Goal: Entertainment & Leisure: Browse casually

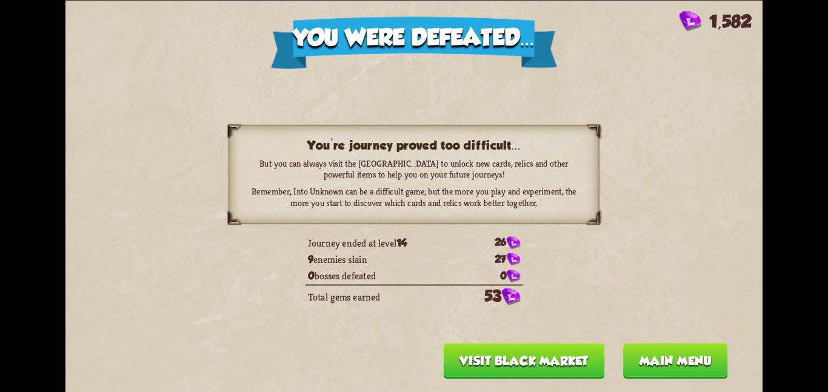
click at [683, 344] on div "You were defeated... 1,582 You're journey proved too difficult... But you can a…" at bounding box center [413, 196] width 697 height 392
click at [697, 346] on button "Main menu" at bounding box center [675, 360] width 105 height 35
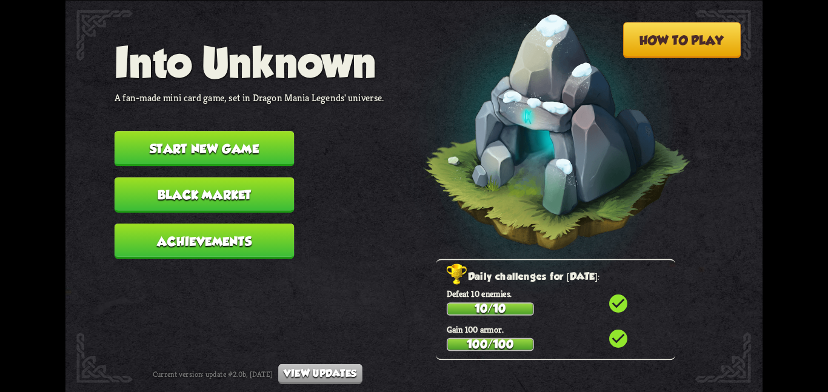
click at [665, 143] on img at bounding box center [539, 136] width 305 height 317
click at [215, 135] on button "Start new game" at bounding box center [205, 148] width 180 height 35
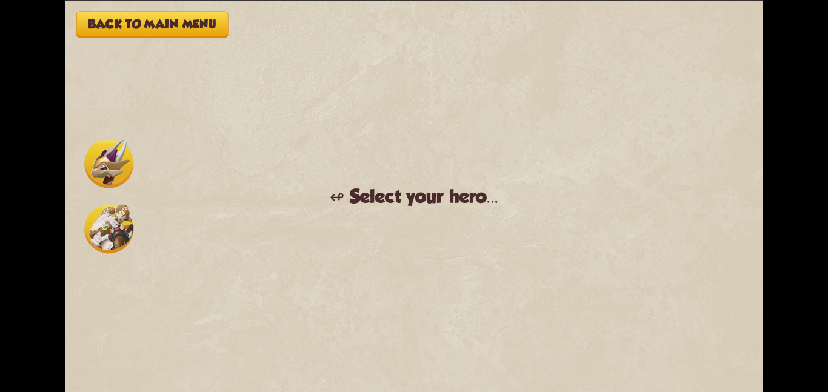
click at [130, 205] on img at bounding box center [108, 228] width 49 height 49
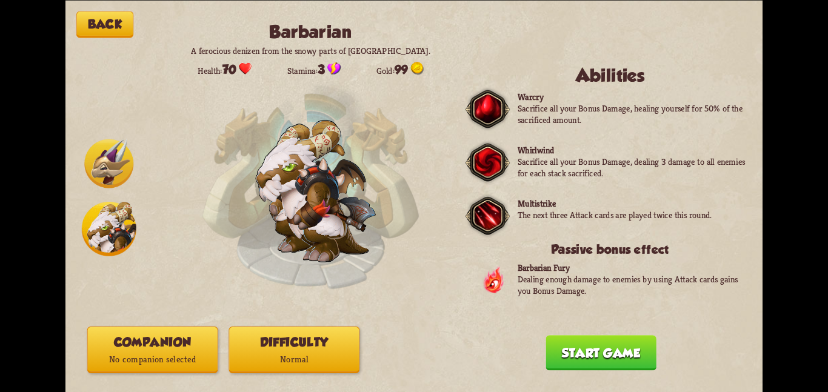
click at [141, 354] on p "No companion selected" at bounding box center [153, 360] width 130 height 18
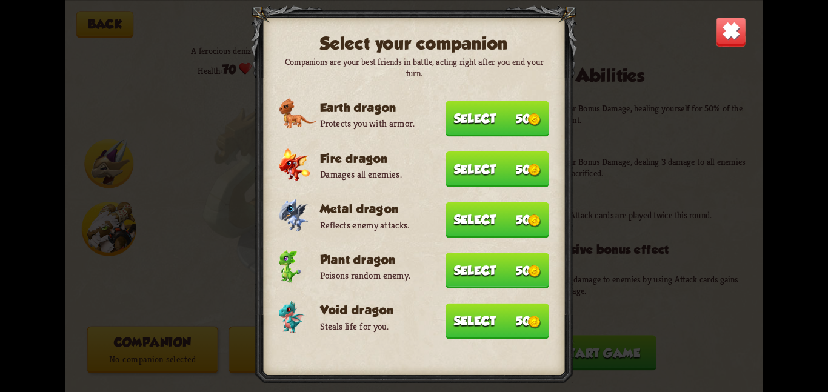
click at [534, 327] on button "Select 50" at bounding box center [498, 321] width 104 height 36
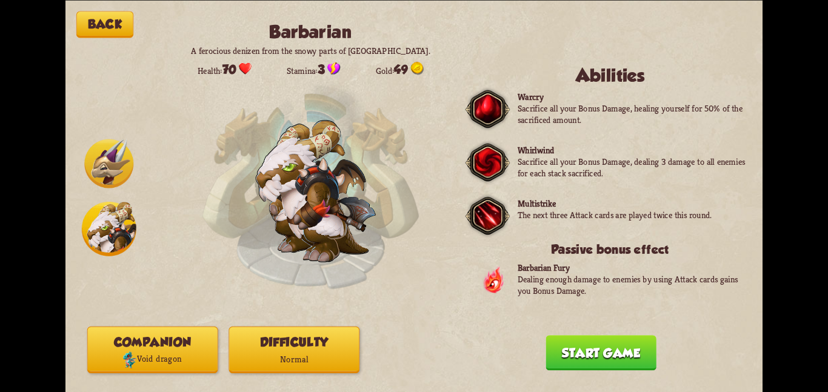
click at [317, 361] on p "Normal" at bounding box center [294, 360] width 130 height 18
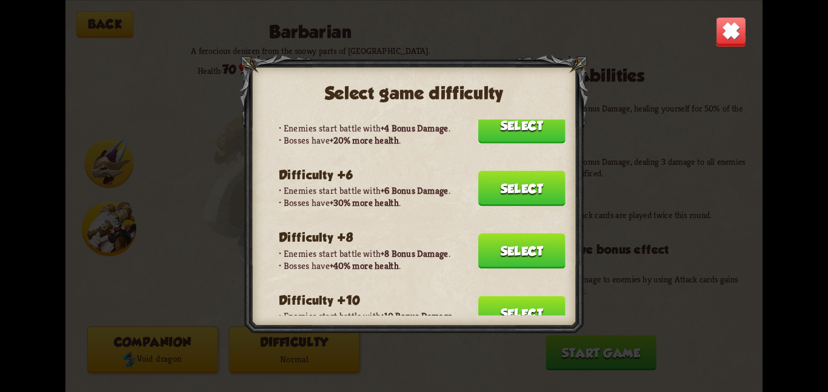
scroll to position [190, 0]
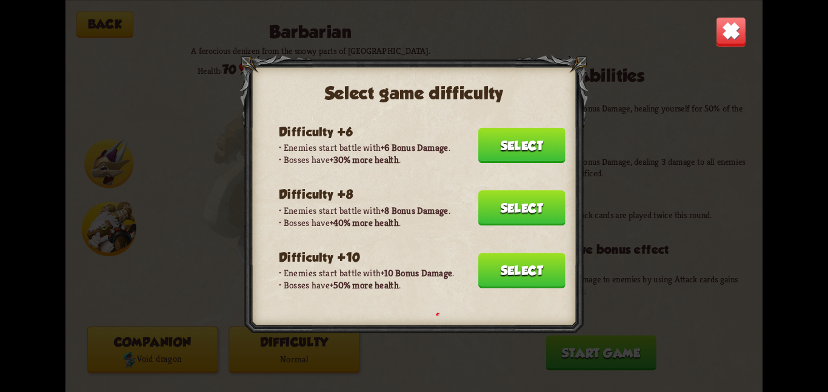
click at [529, 268] on button "Select" at bounding box center [521, 270] width 87 height 35
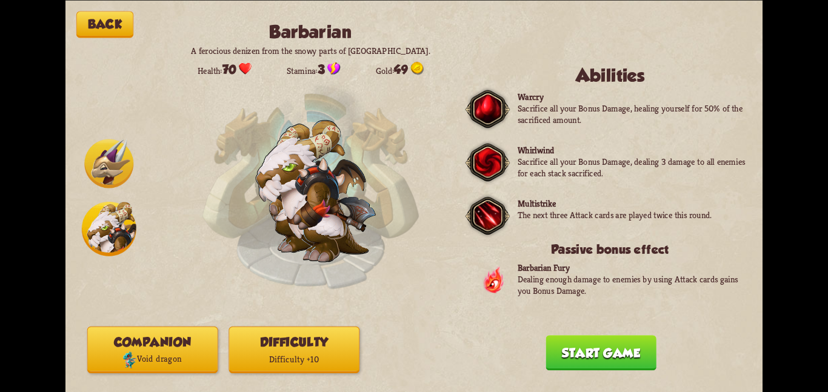
click at [564, 371] on button "Start game" at bounding box center [601, 352] width 110 height 35
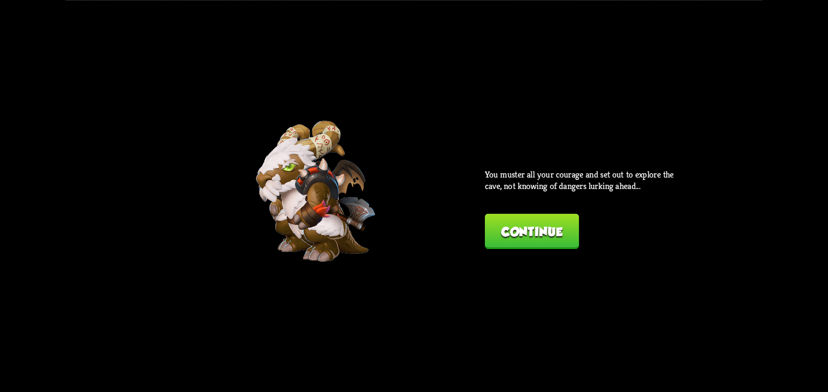
click at [506, 231] on button "Continue" at bounding box center [532, 230] width 94 height 35
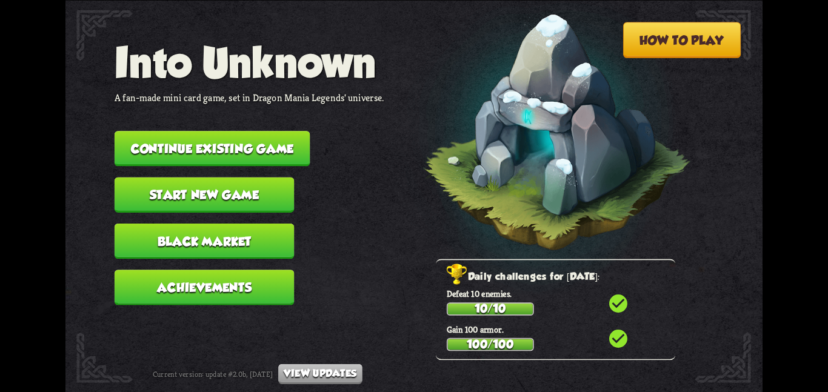
click at [162, 138] on button "Continue existing game" at bounding box center [213, 148] width 196 height 35
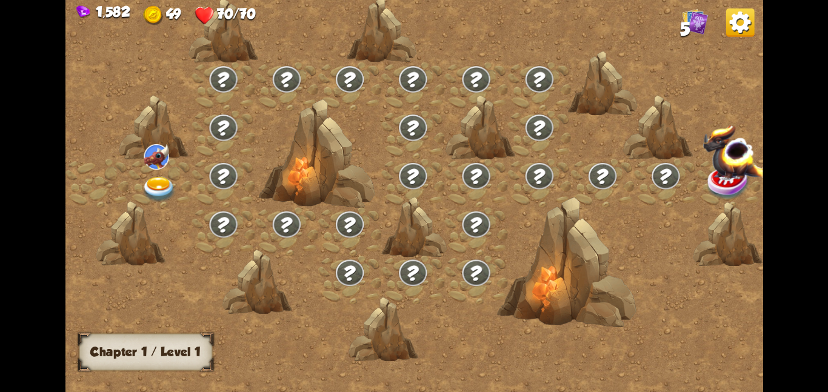
click at [148, 171] on div at bounding box center [160, 183] width 63 height 49
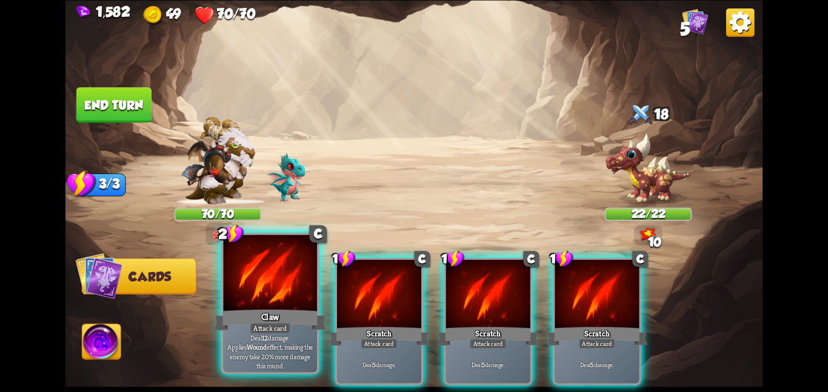
click at [295, 286] on div at bounding box center [270, 274] width 94 height 79
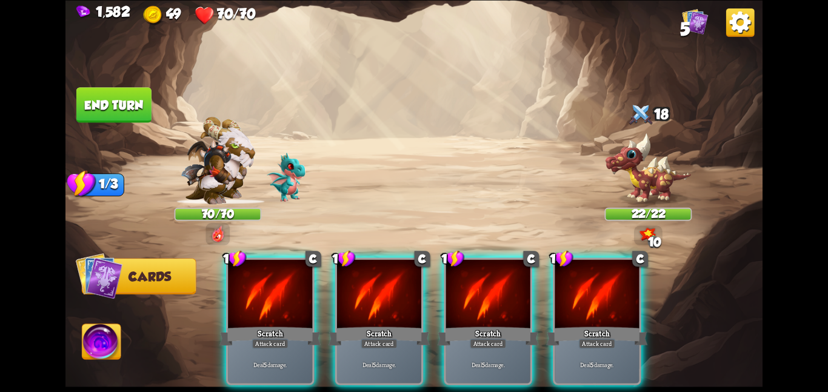
click at [295, 286] on div at bounding box center [270, 295] width 84 height 71
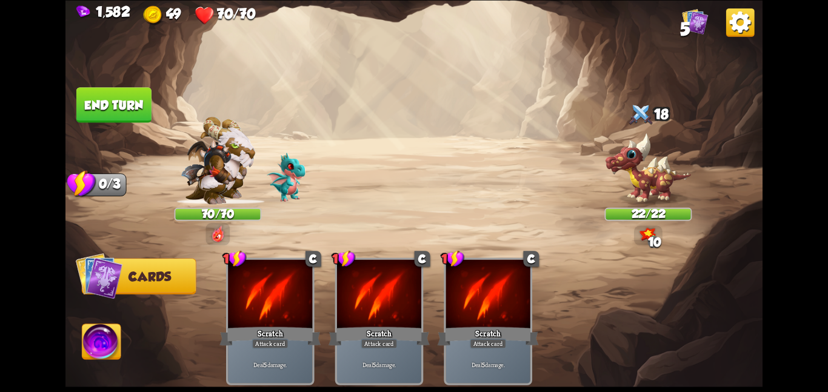
click at [295, 286] on div at bounding box center [270, 295] width 84 height 71
click at [98, 95] on button "End turn" at bounding box center [113, 104] width 75 height 35
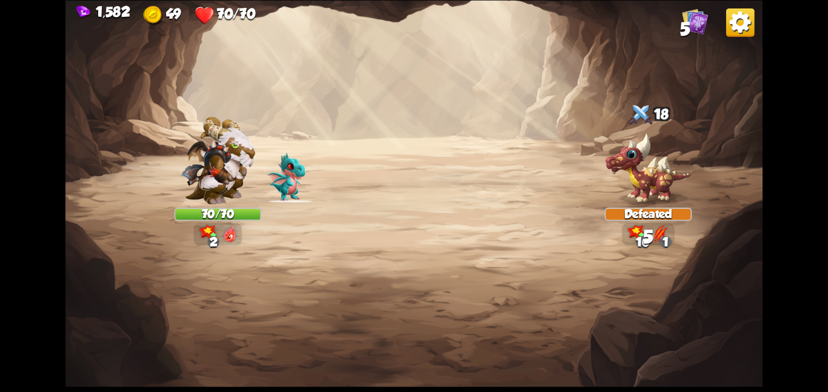
click at [281, 78] on img at bounding box center [413, 196] width 697 height 392
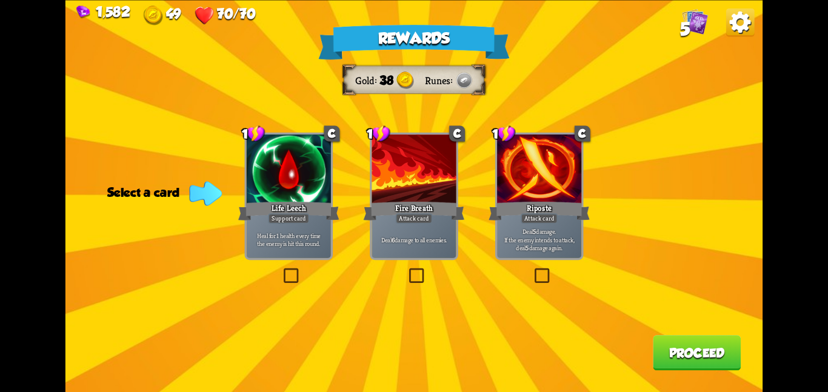
click at [525, 181] on div at bounding box center [539, 170] width 84 height 71
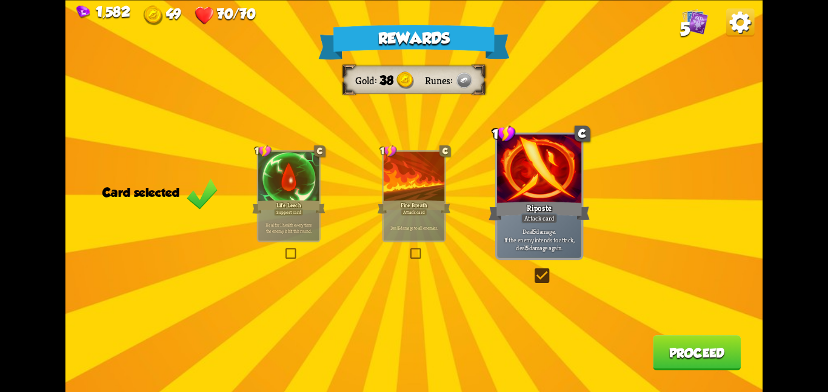
click at [689, 355] on button "Proceed" at bounding box center [697, 352] width 88 height 35
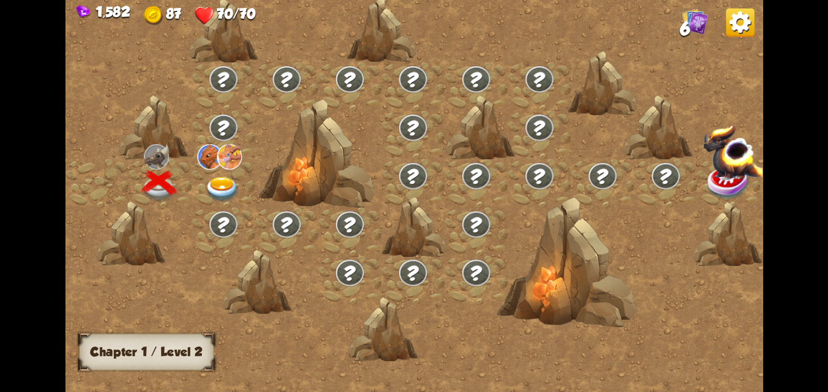
click at [236, 163] on img at bounding box center [229, 156] width 25 height 25
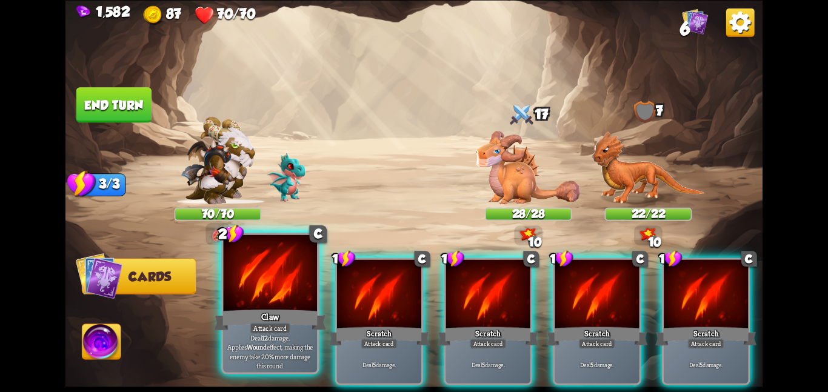
click at [283, 281] on div at bounding box center [270, 274] width 94 height 79
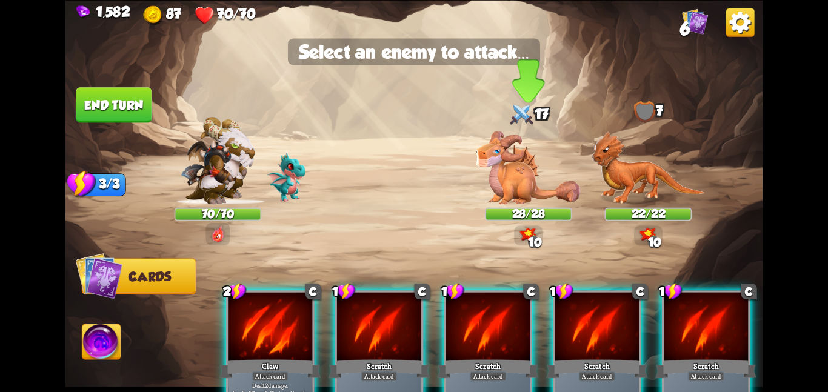
click at [515, 216] on div "28/28" at bounding box center [528, 214] width 85 height 11
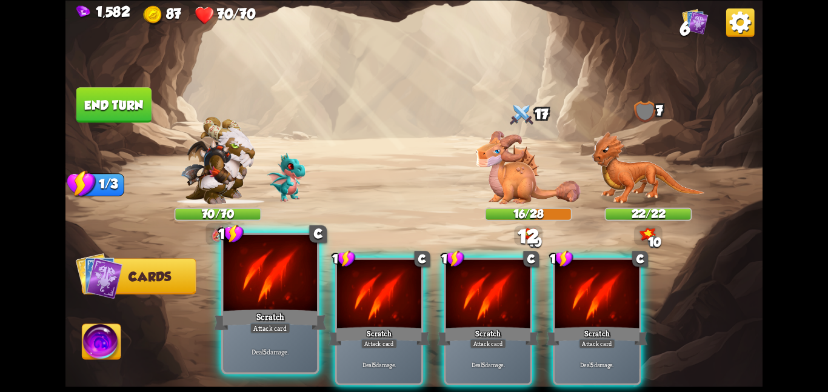
click at [273, 297] on div at bounding box center [270, 274] width 94 height 79
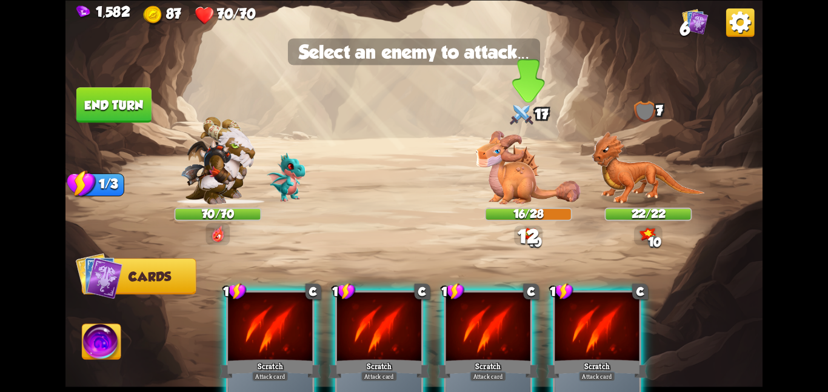
click at [505, 187] on img at bounding box center [528, 166] width 105 height 73
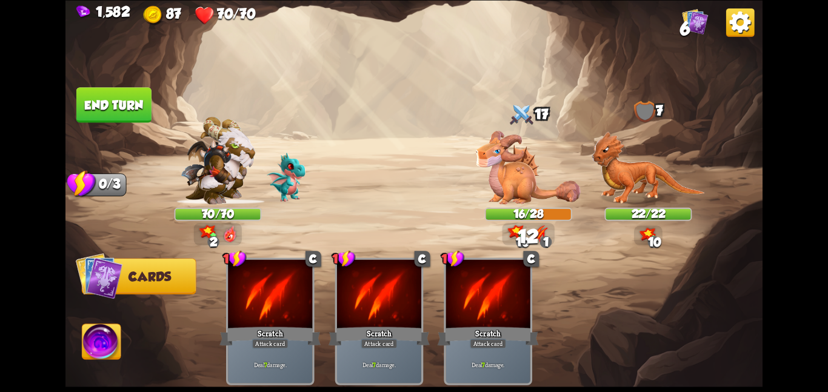
click at [94, 335] on img at bounding box center [101, 343] width 39 height 39
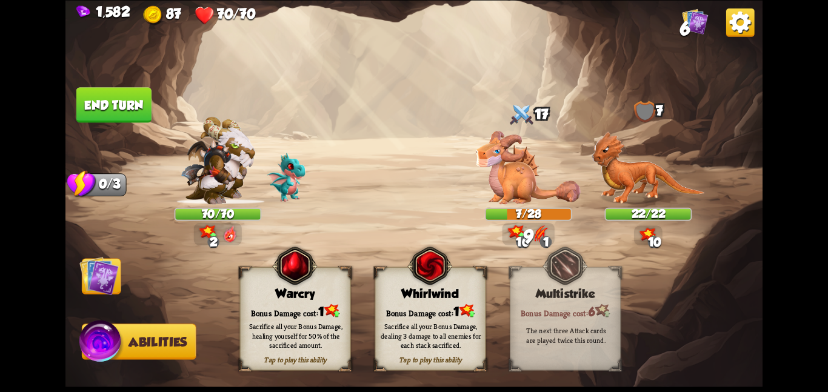
click at [408, 287] on img at bounding box center [430, 265] width 45 height 45
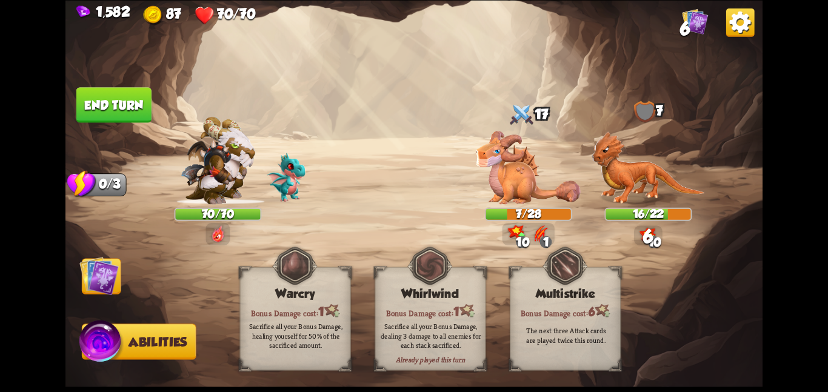
click at [105, 280] on img at bounding box center [98, 275] width 39 height 39
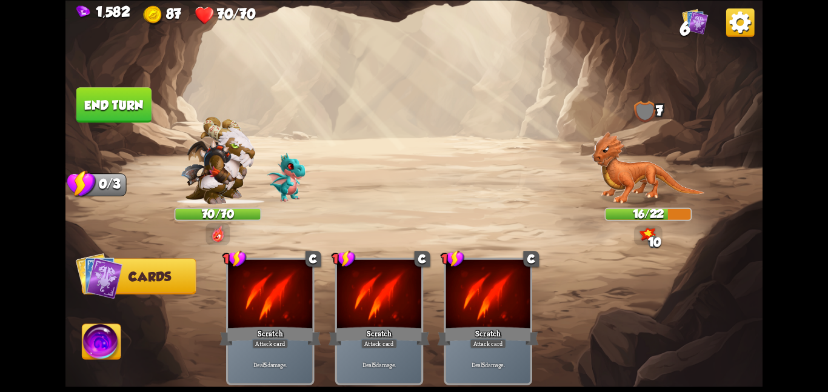
click at [108, 92] on button "End turn" at bounding box center [113, 104] width 75 height 35
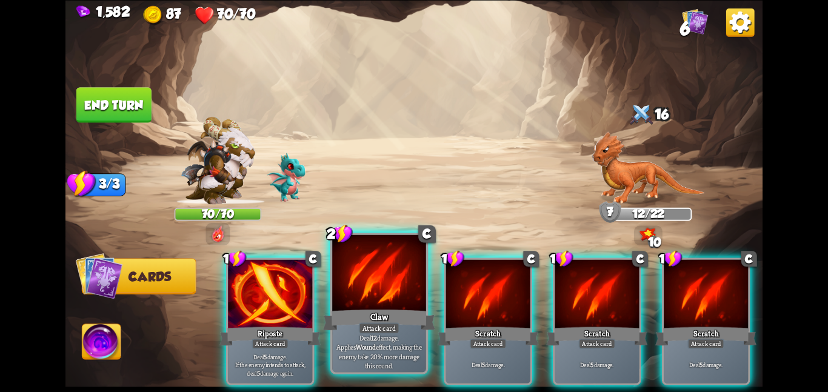
click at [361, 289] on div at bounding box center [379, 274] width 94 height 79
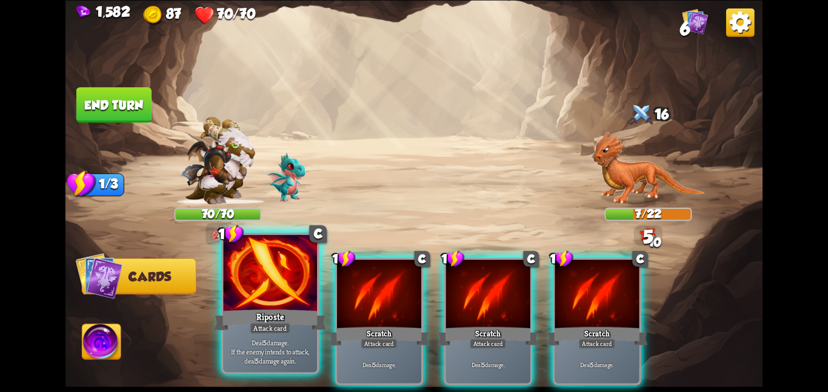
click at [273, 287] on div at bounding box center [270, 274] width 94 height 79
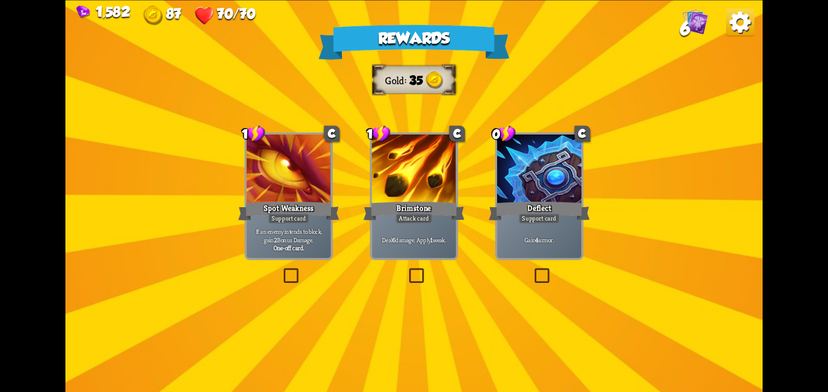
click at [381, 206] on div "Brimstone" at bounding box center [414, 211] width 101 height 22
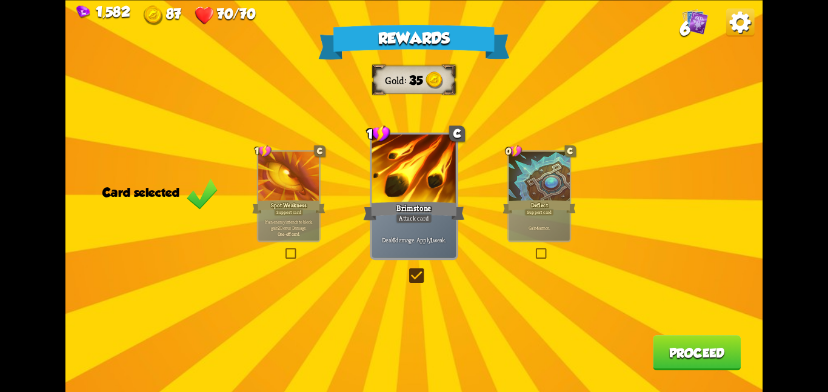
click at [681, 332] on div "Rewards Gold 35 Card selected 1 C Spot Weakness Support card If an enemy intend…" at bounding box center [413, 196] width 697 height 392
click at [673, 345] on button "Proceed" at bounding box center [697, 352] width 88 height 35
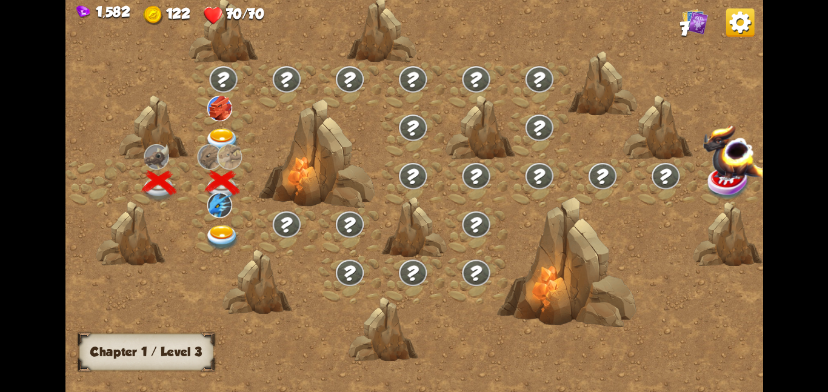
click at [225, 142] on img at bounding box center [222, 140] width 35 height 25
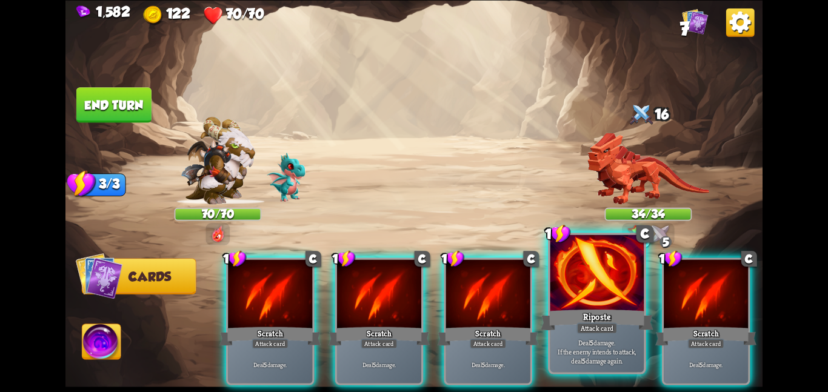
click at [597, 287] on div at bounding box center [598, 274] width 94 height 79
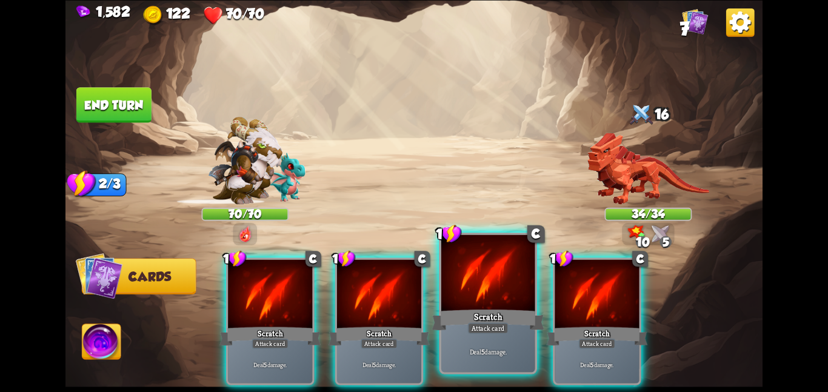
click at [492, 297] on div at bounding box center [488, 274] width 94 height 79
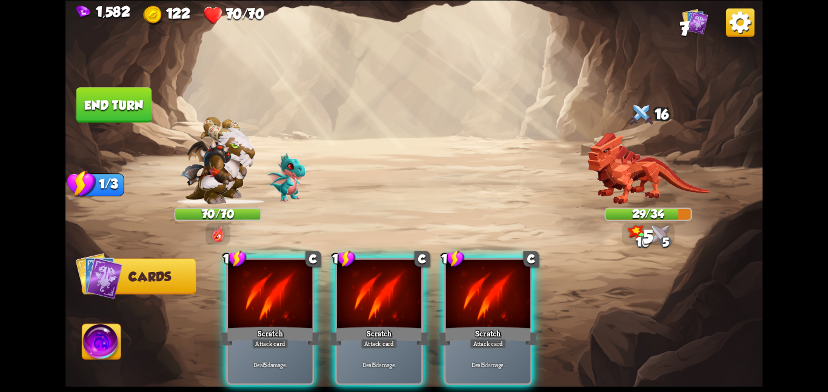
click at [492, 297] on div at bounding box center [488, 295] width 84 height 71
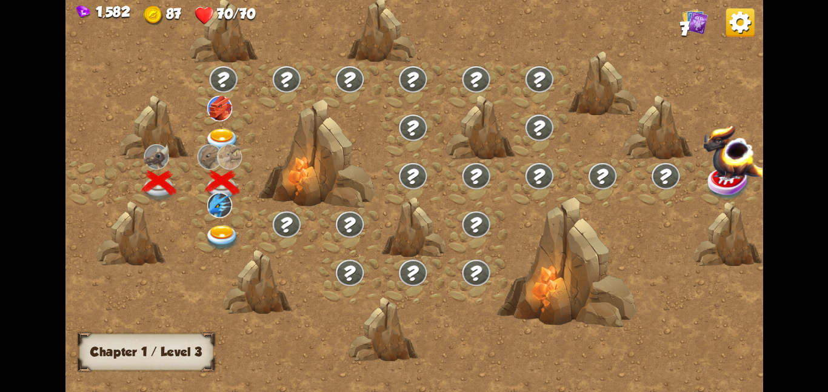
click at [214, 124] on div at bounding box center [223, 134] width 63 height 49
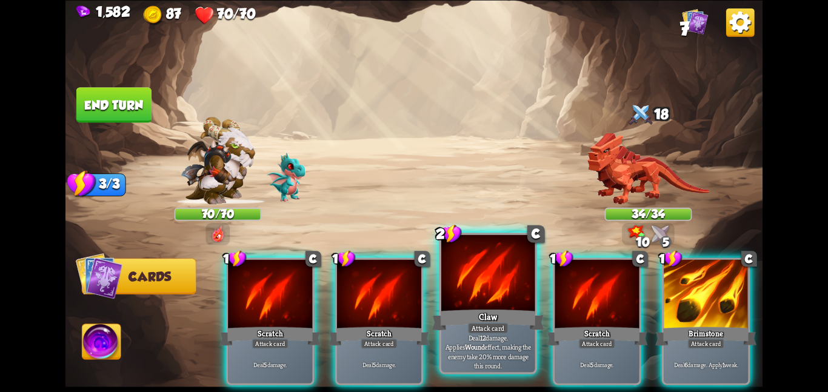
click at [498, 328] on div "Attack card" at bounding box center [488, 329] width 41 height 12
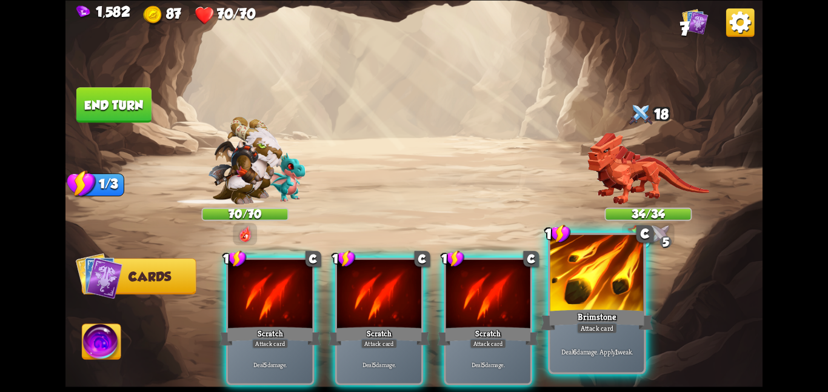
click at [611, 321] on div "Brimstone" at bounding box center [597, 319] width 112 height 25
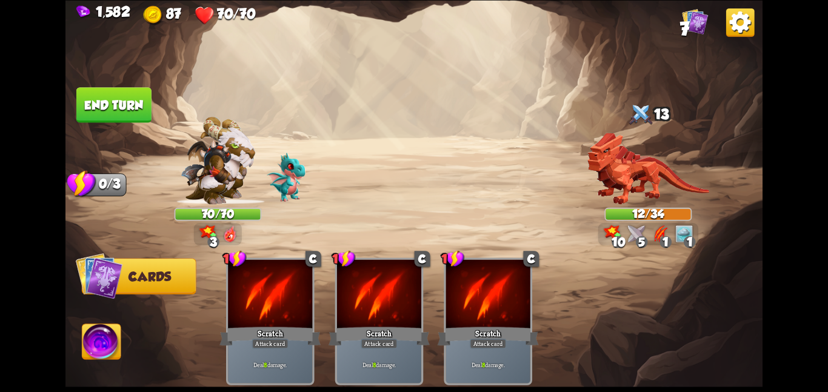
click at [92, 346] on img at bounding box center [101, 343] width 39 height 39
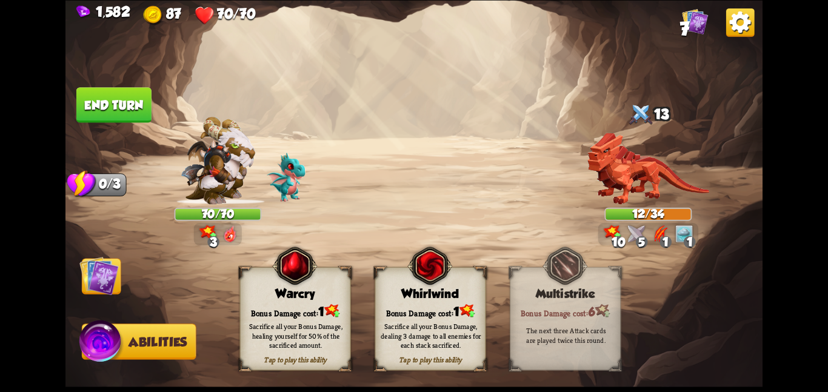
click at [396, 324] on div "Sacrifice all your Bonus Damage, dealing 3 damage to all enemies for each stack…" at bounding box center [431, 336] width 100 height 28
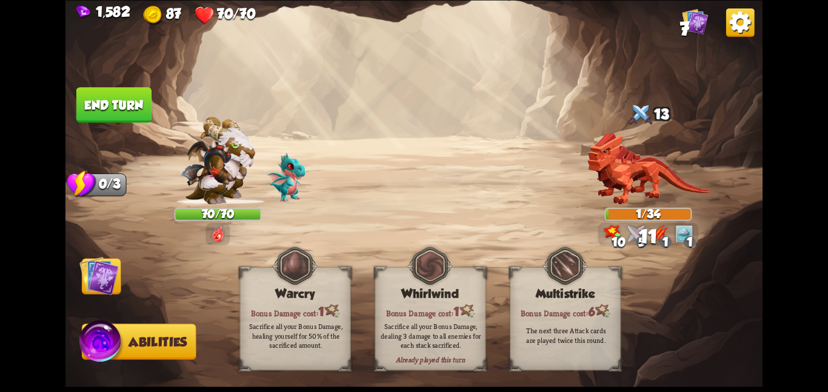
click at [80, 268] on img at bounding box center [98, 275] width 39 height 39
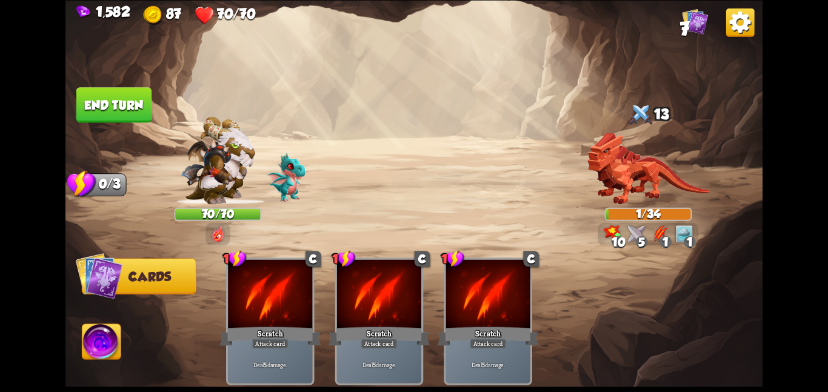
click at [110, 90] on button "End turn" at bounding box center [113, 105] width 77 height 36
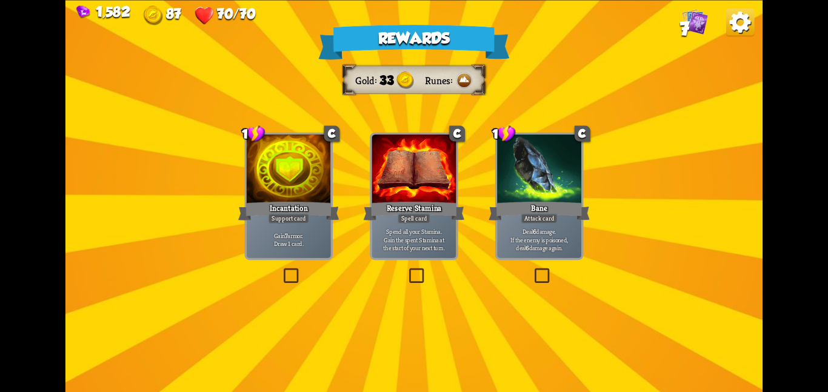
click at [315, 212] on div "Incantation" at bounding box center [288, 211] width 101 height 22
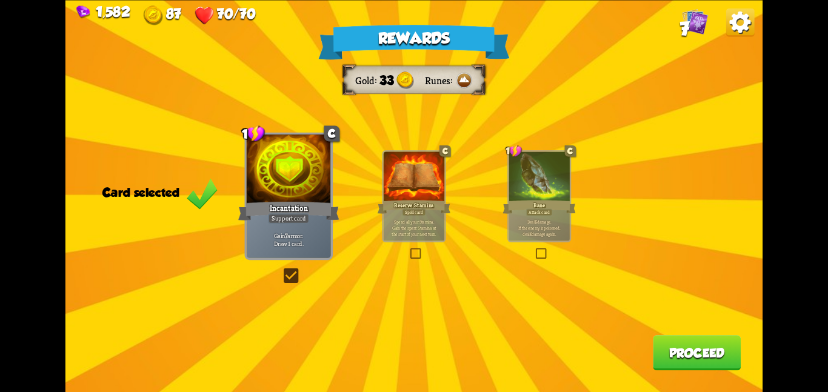
click at [659, 346] on button "Proceed" at bounding box center [697, 352] width 88 height 35
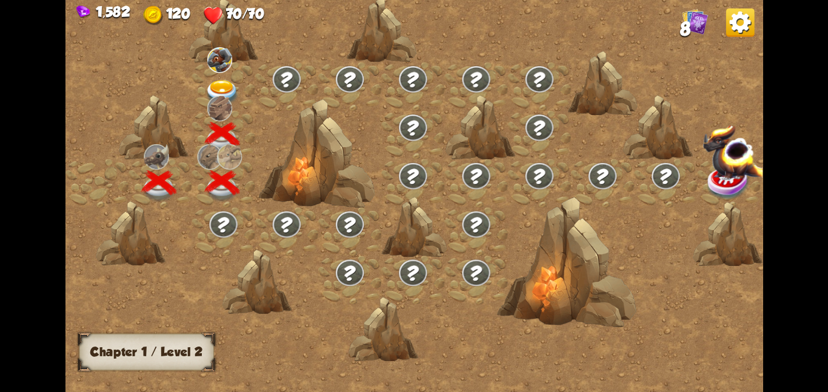
click at [243, 72] on div at bounding box center [223, 86] width 63 height 49
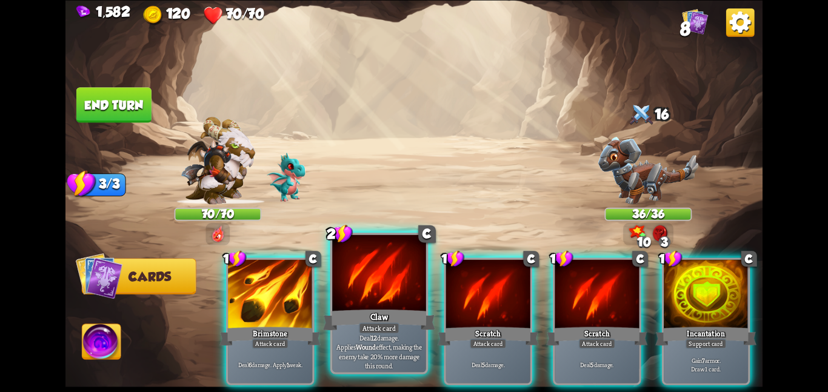
click at [377, 347] on p "Deal 12 damage. Applies Wound effect, making the enemy take 20% more damage thi…" at bounding box center [379, 352] width 89 height 37
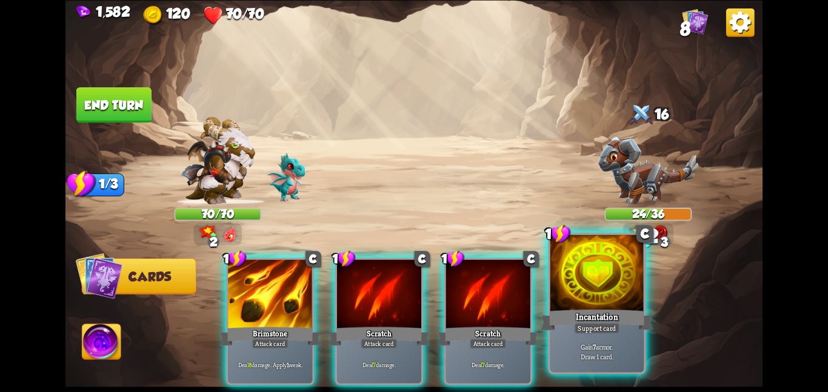
click at [616, 311] on div "Incantation" at bounding box center [597, 319] width 112 height 25
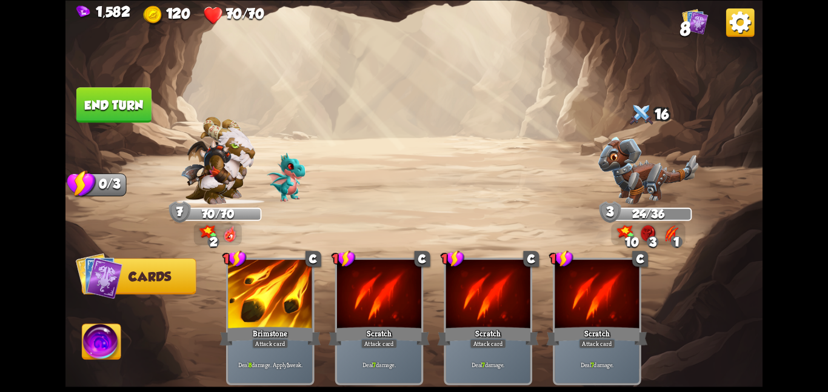
click at [132, 122] on img at bounding box center [413, 196] width 697 height 392
click at [140, 116] on button "End turn" at bounding box center [113, 104] width 75 height 35
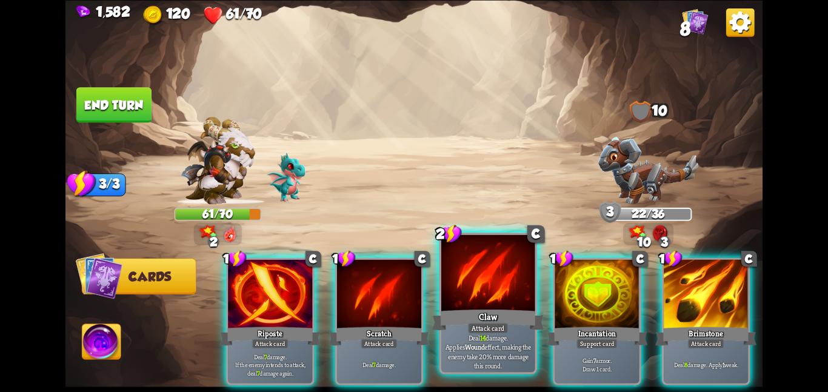
click at [475, 323] on div "Attack card" at bounding box center [488, 329] width 41 height 12
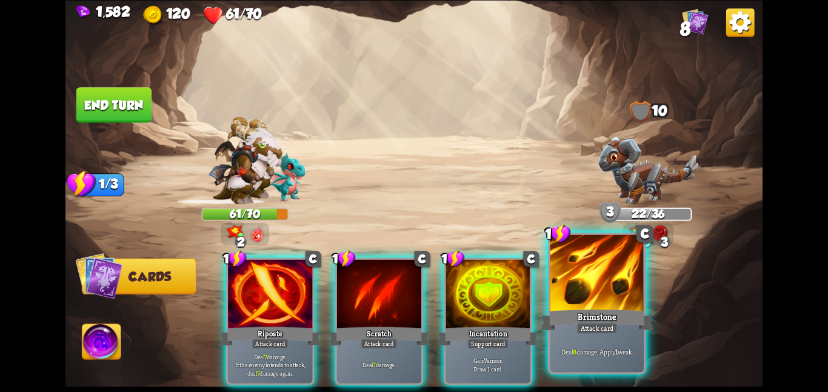
click at [605, 317] on div "Brimstone" at bounding box center [597, 319] width 112 height 25
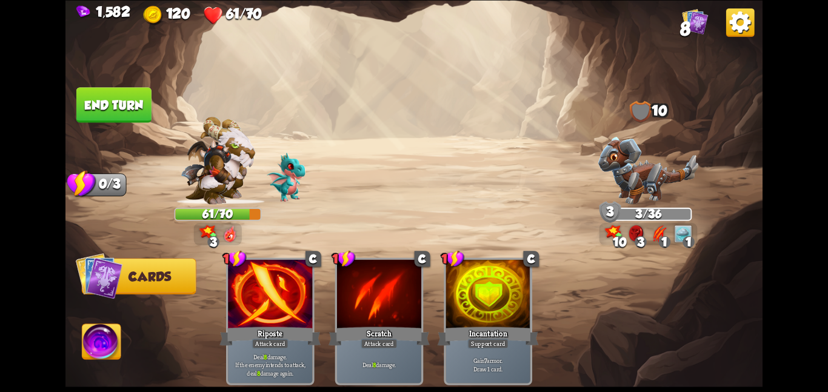
click at [80, 355] on img at bounding box center [413, 196] width 697 height 392
click at [89, 338] on img at bounding box center [101, 343] width 39 height 39
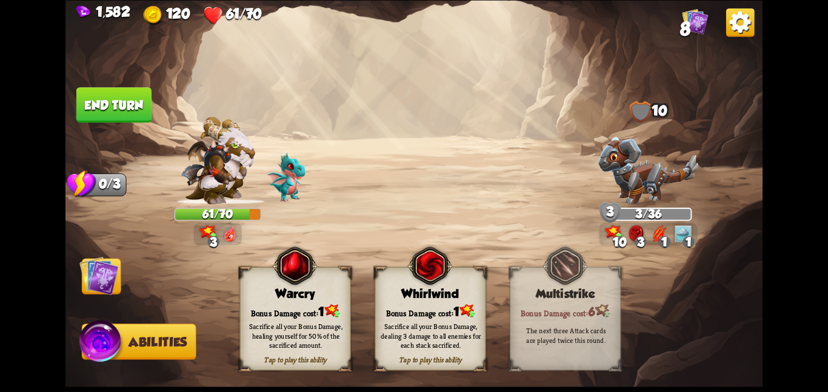
click at [332, 297] on div "Warcry" at bounding box center [295, 294] width 110 height 14
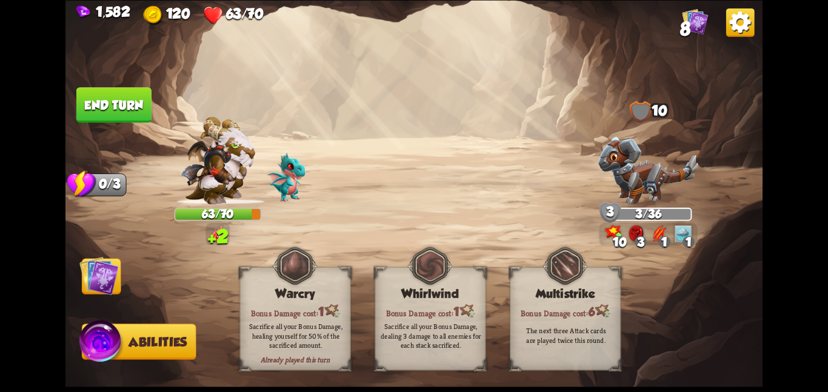
click at [477, 269] on span at bounding box center [480, 276] width 21 height 22
click at [114, 275] on img at bounding box center [98, 275] width 39 height 39
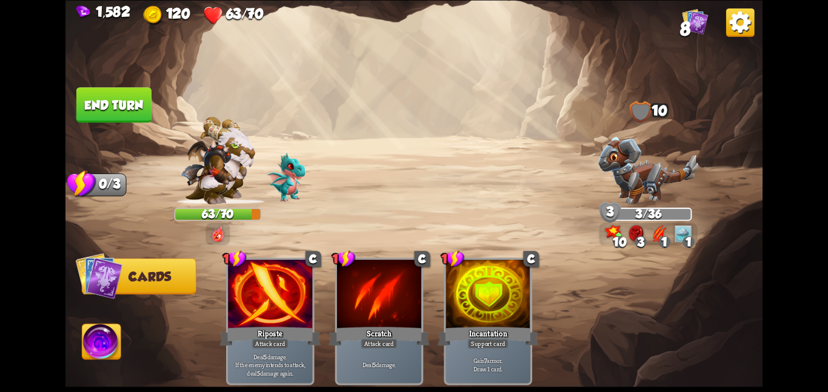
click at [118, 101] on button "End turn" at bounding box center [113, 104] width 75 height 35
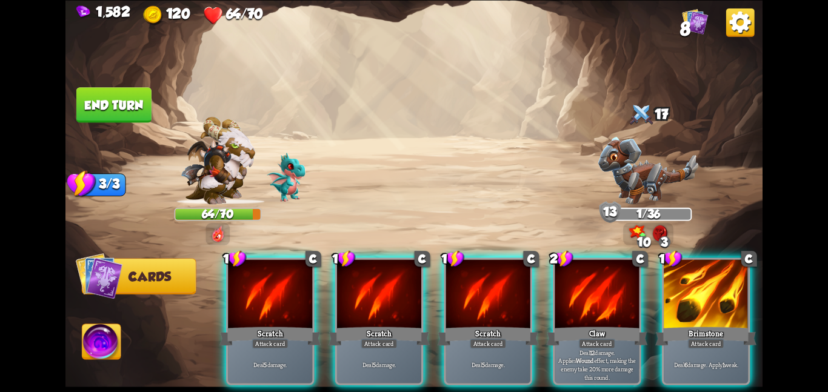
click at [551, 247] on div "1 C Scratch Attack card Deal 5 damage. 1 C Scratch Attack card Deal 5 damage. 1…" at bounding box center [484, 305] width 558 height 175
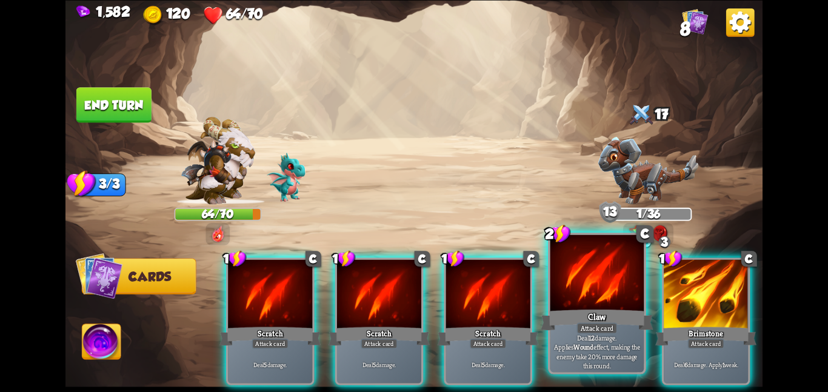
click at [558, 286] on div at bounding box center [598, 274] width 94 height 79
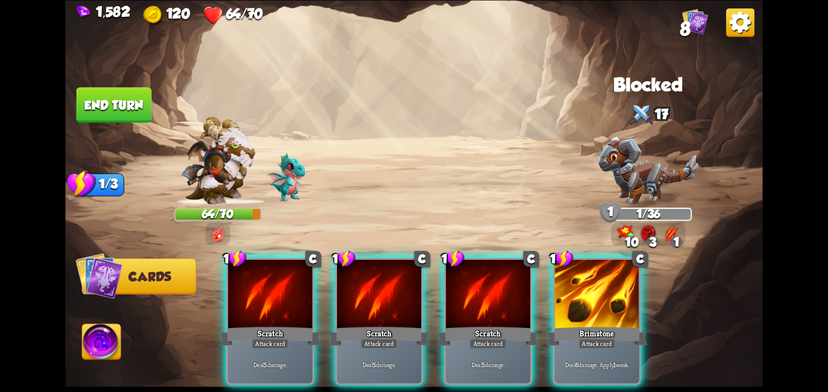
click at [106, 94] on button "End turn" at bounding box center [113, 104] width 75 height 35
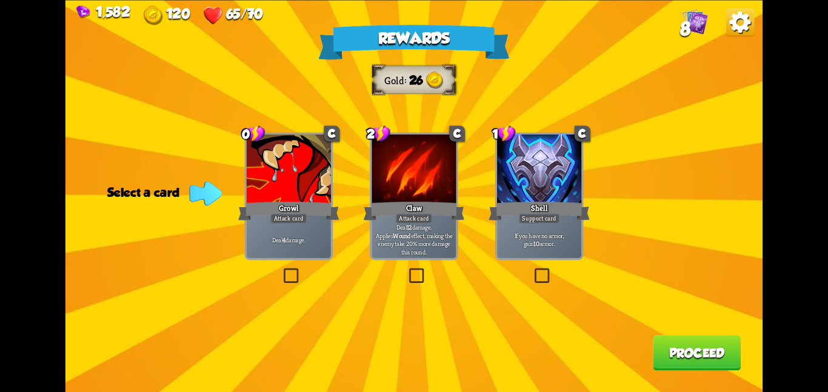
click at [515, 141] on div "1" at bounding box center [504, 133] width 24 height 18
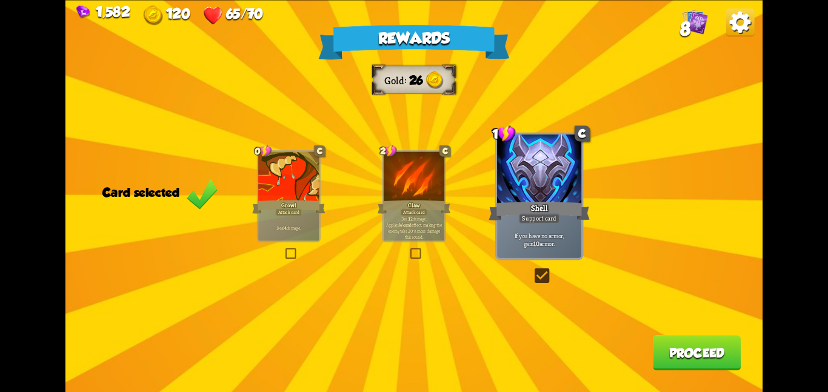
click at [668, 366] on button "Proceed" at bounding box center [697, 352] width 88 height 35
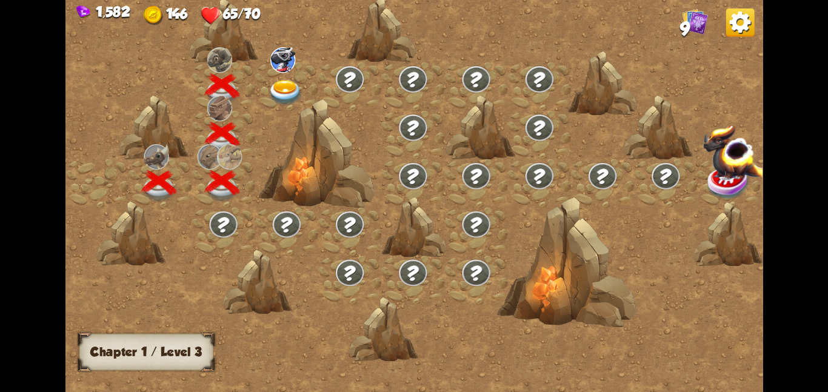
click at [275, 72] on div at bounding box center [286, 86] width 63 height 49
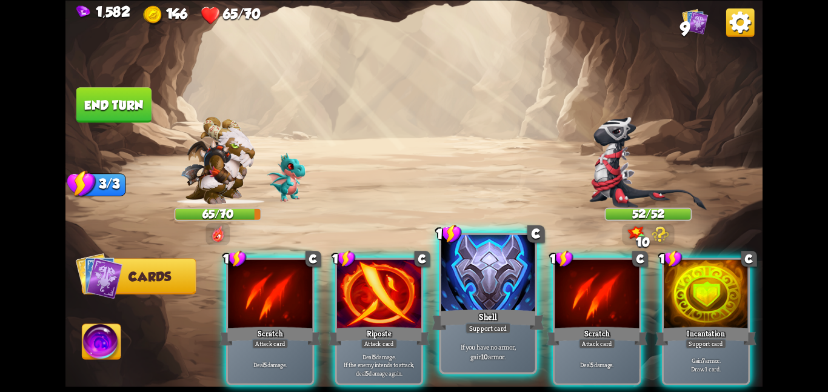
click at [477, 249] on div at bounding box center [488, 274] width 94 height 79
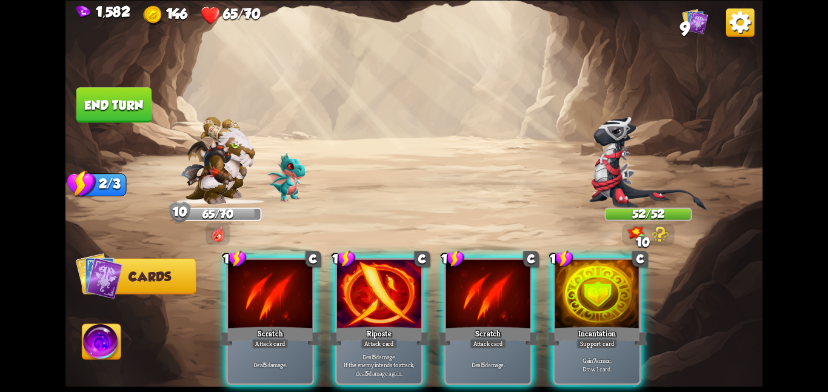
click at [549, 262] on div "1 C Scratch Attack card Deal 5 damage. 1 C Riposte Attack card Deal 5 damage. I…" at bounding box center [484, 305] width 558 height 175
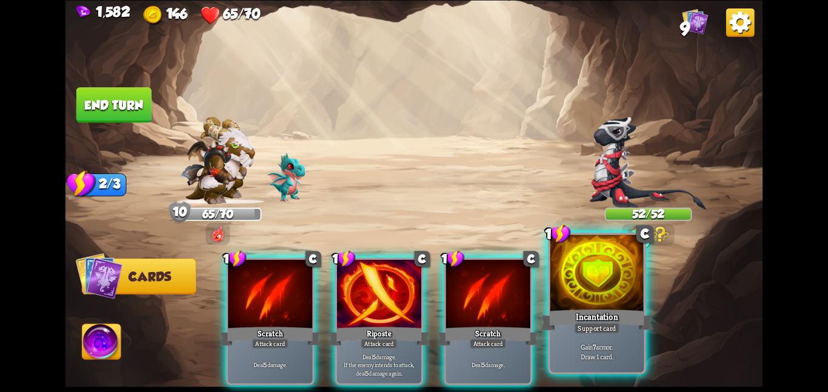
click at [557, 263] on div at bounding box center [598, 274] width 94 height 79
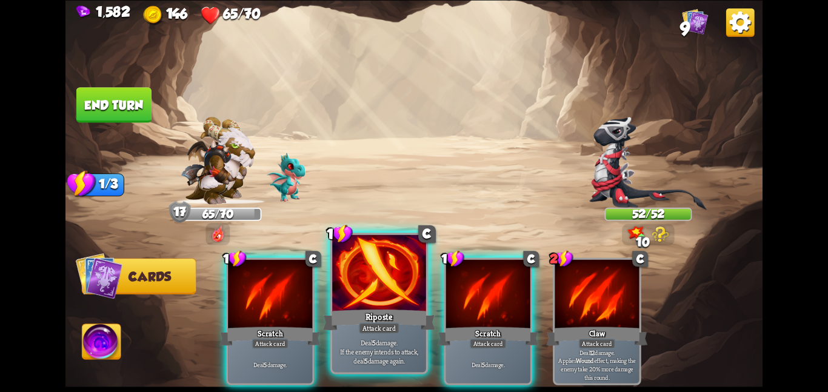
click at [418, 284] on div at bounding box center [379, 274] width 94 height 79
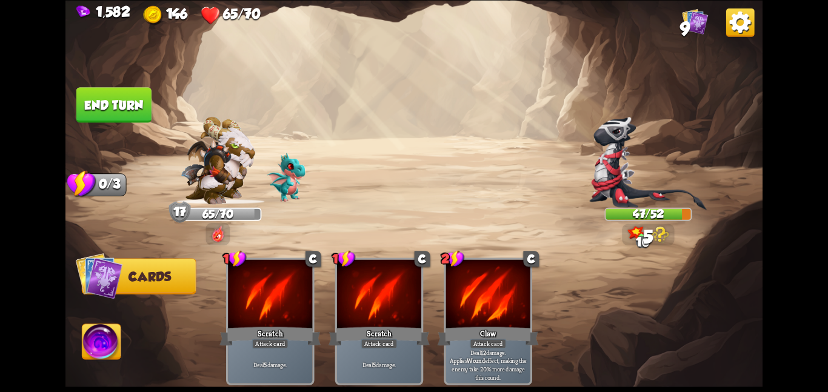
click at [86, 105] on button "End turn" at bounding box center [113, 104] width 75 height 35
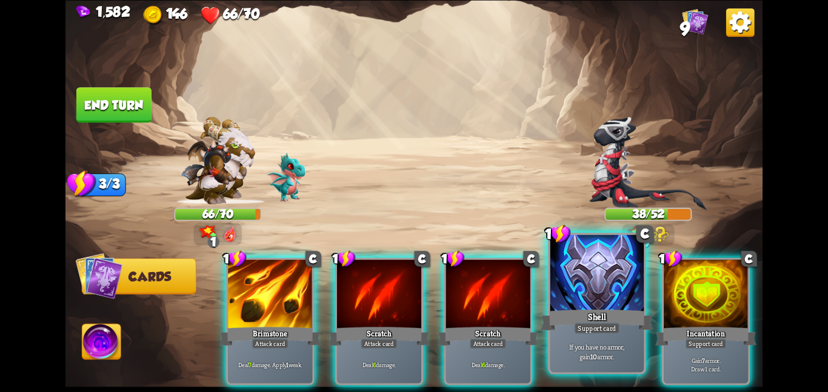
click at [603, 314] on div "Shell" at bounding box center [597, 319] width 112 height 25
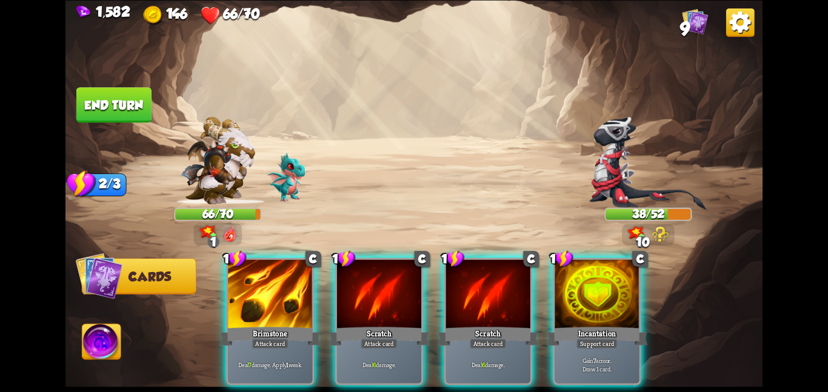
click at [603, 325] on div "Incantation" at bounding box center [596, 336] width 101 height 22
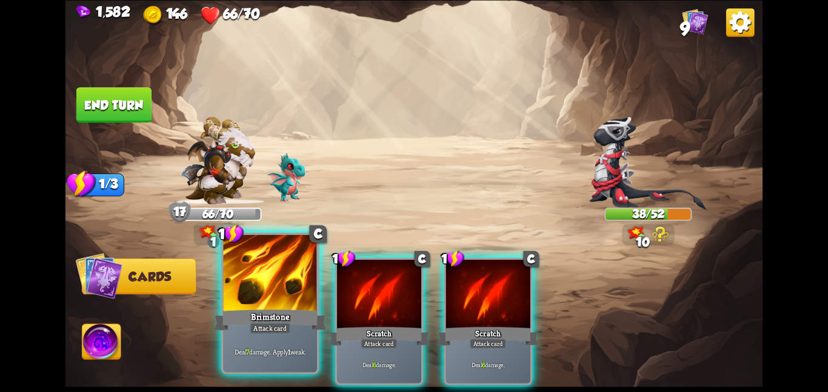
click at [250, 286] on div at bounding box center [270, 274] width 94 height 79
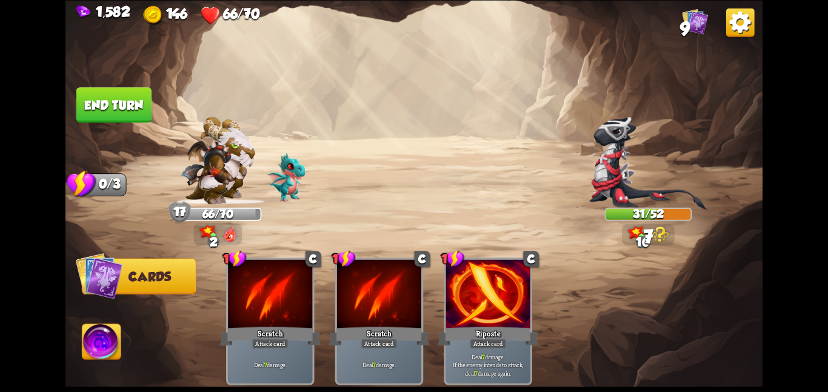
click at [107, 107] on button "End turn" at bounding box center [113, 104] width 75 height 35
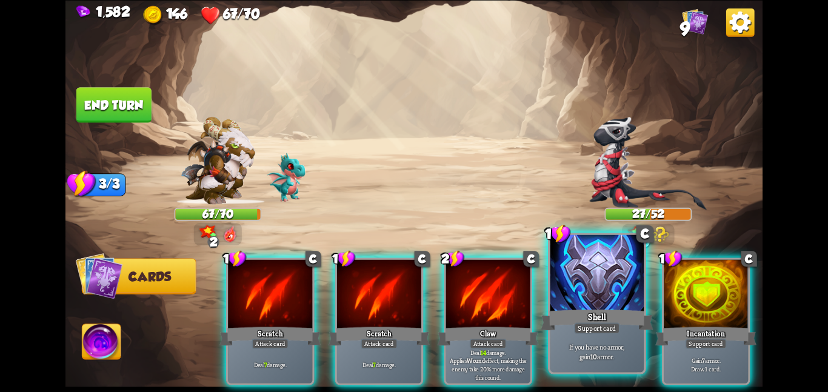
click at [579, 277] on div at bounding box center [598, 274] width 94 height 79
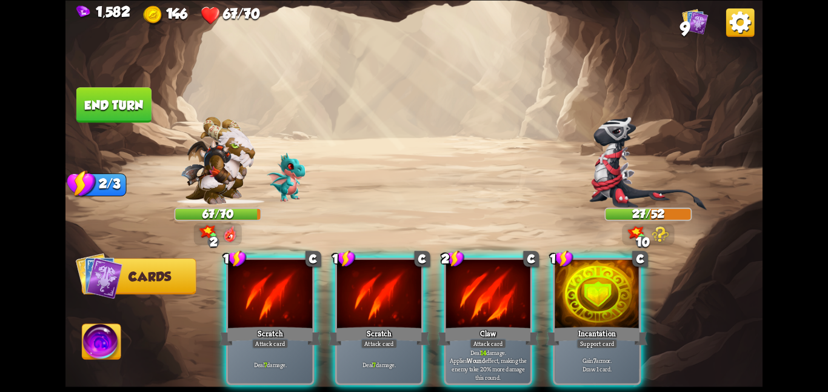
click at [579, 277] on div at bounding box center [597, 295] width 84 height 71
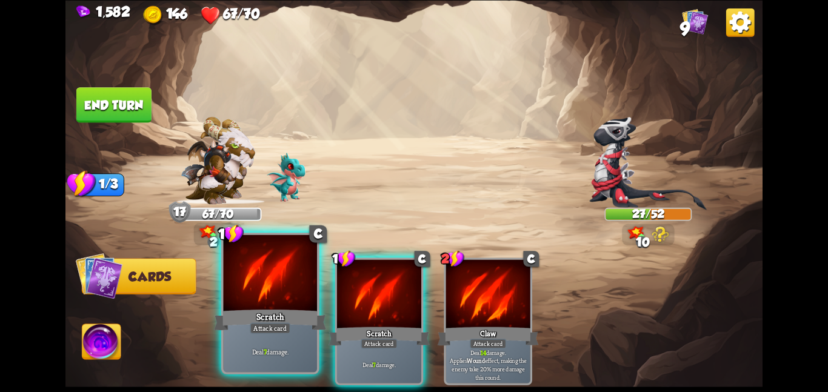
click at [287, 306] on div at bounding box center [270, 274] width 94 height 79
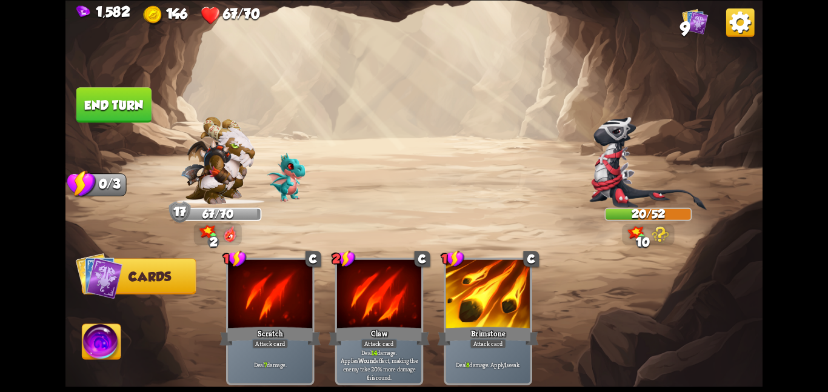
click at [100, 90] on button "End turn" at bounding box center [113, 104] width 75 height 35
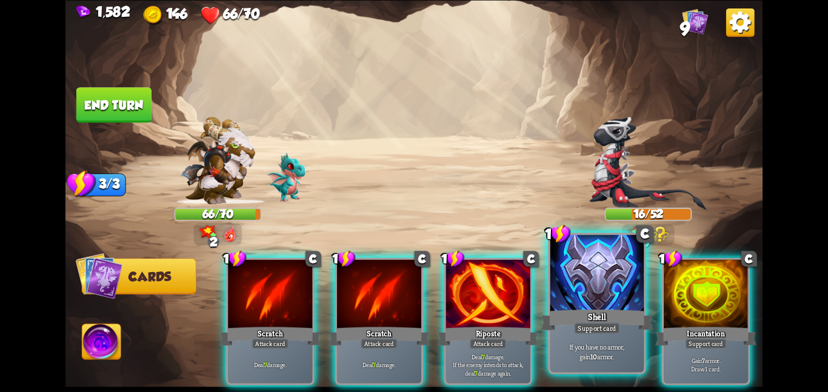
click at [562, 300] on div at bounding box center [598, 274] width 94 height 79
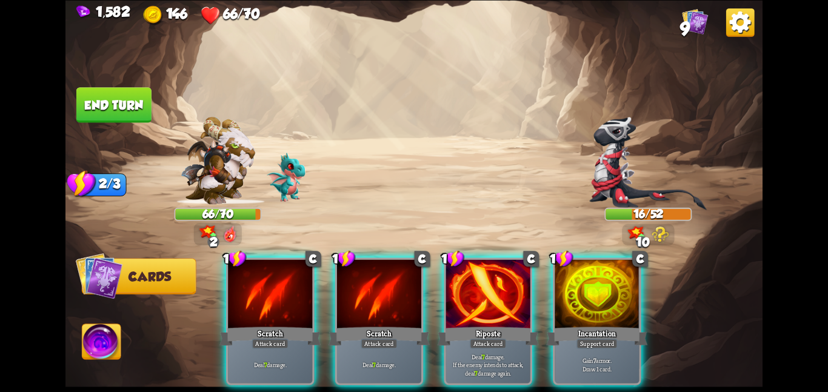
click at [562, 300] on div "1 C Scratch Attack card Deal 7 damage. 1 C Scratch Attack card Deal 7 damage. 1…" at bounding box center [484, 305] width 558 height 175
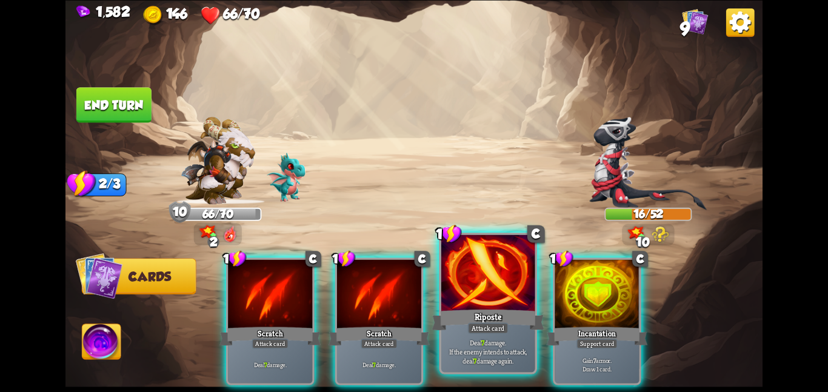
click at [470, 316] on div "Riposte" at bounding box center [488, 319] width 112 height 25
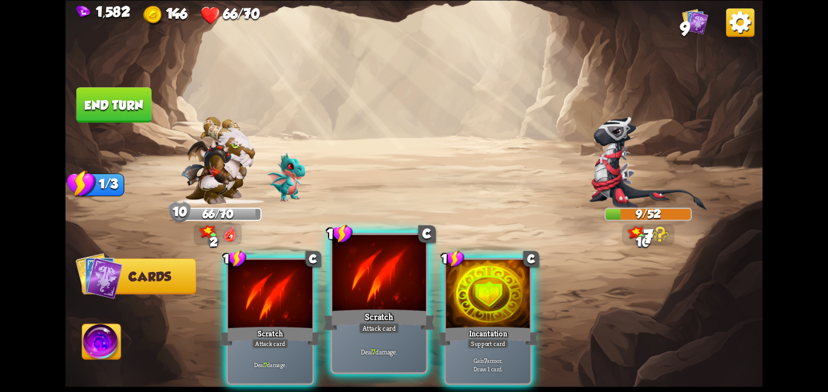
click at [418, 318] on div "Scratch" at bounding box center [379, 319] width 112 height 25
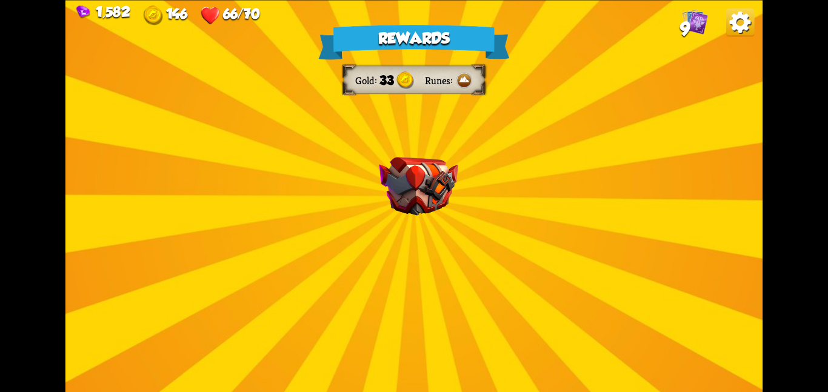
click at [418, 159] on img at bounding box center [418, 186] width 79 height 59
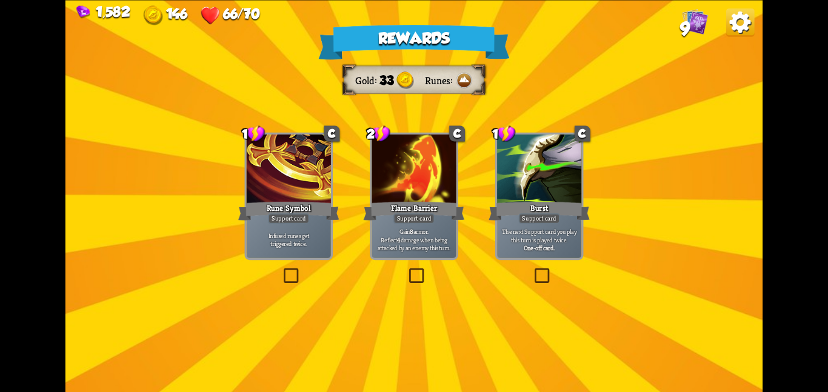
click at [418, 159] on div at bounding box center [414, 170] width 84 height 71
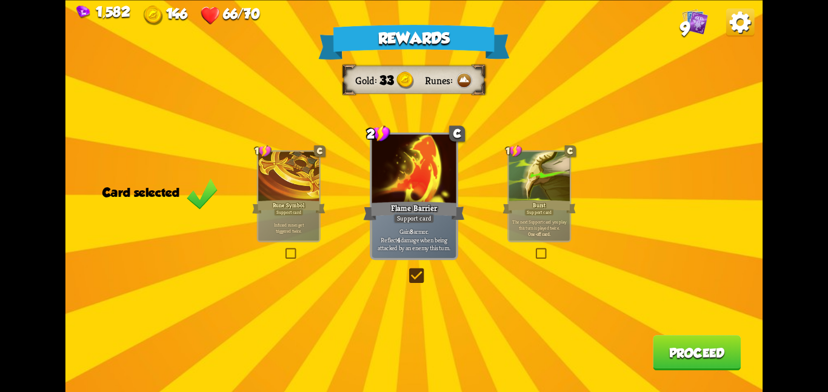
click at [685, 340] on button "Proceed" at bounding box center [697, 352] width 88 height 35
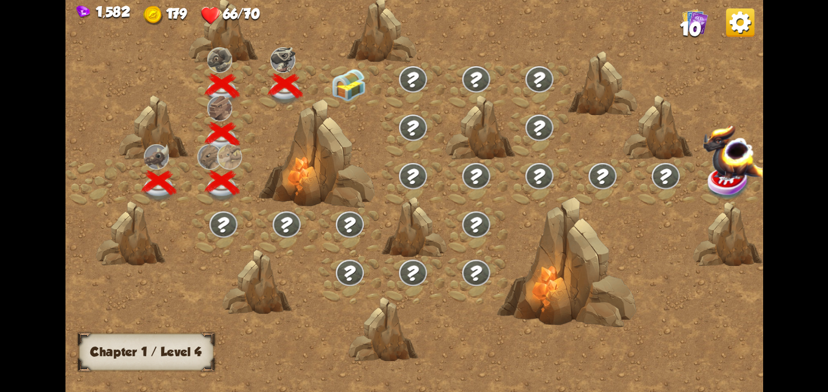
click at [347, 81] on img at bounding box center [348, 85] width 35 height 33
click at [360, 90] on img at bounding box center [348, 85] width 35 height 33
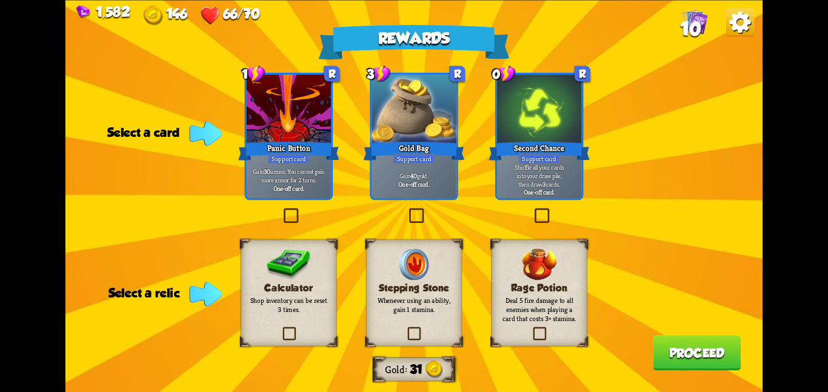
click at [504, 259] on div "Rage Potion Deal 5 fire damage to all enemies when playing a card that costs 3+…" at bounding box center [540, 293] width 96 height 107
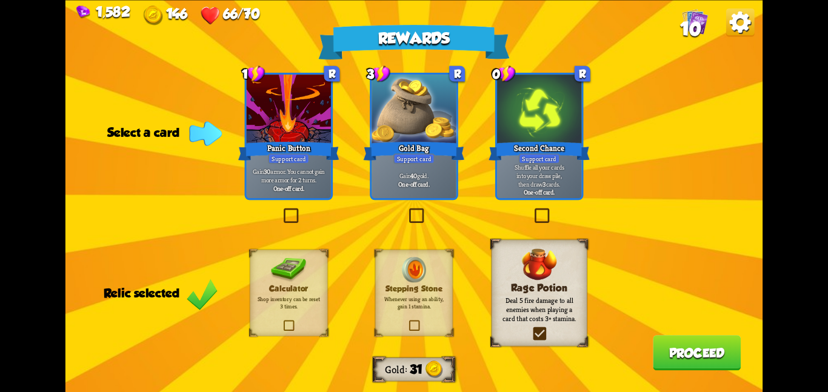
click at [402, 96] on div at bounding box center [414, 110] width 84 height 71
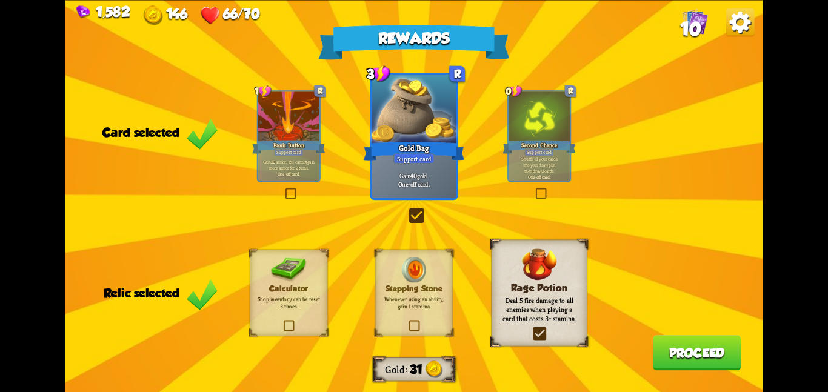
click at [511, 99] on div at bounding box center [539, 118] width 61 height 52
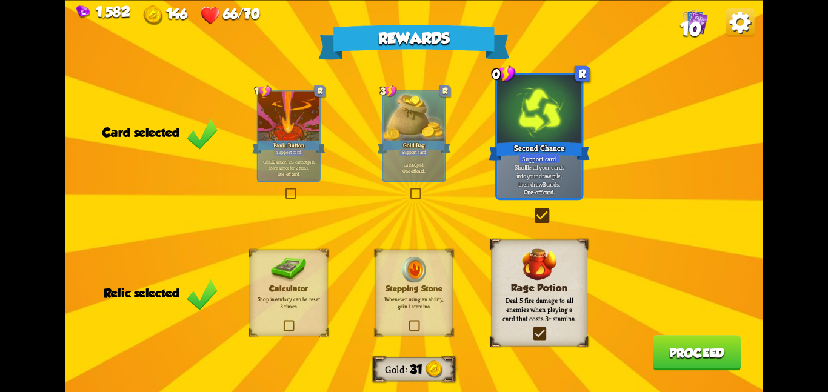
click at [662, 361] on button "Proceed" at bounding box center [697, 352] width 88 height 35
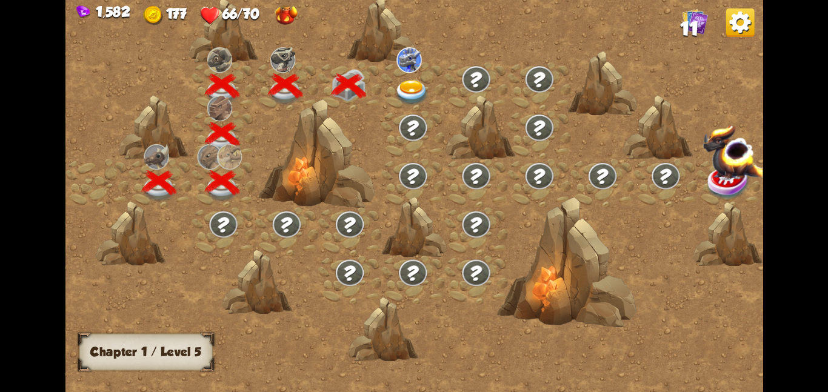
click at [409, 86] on img at bounding box center [412, 91] width 35 height 25
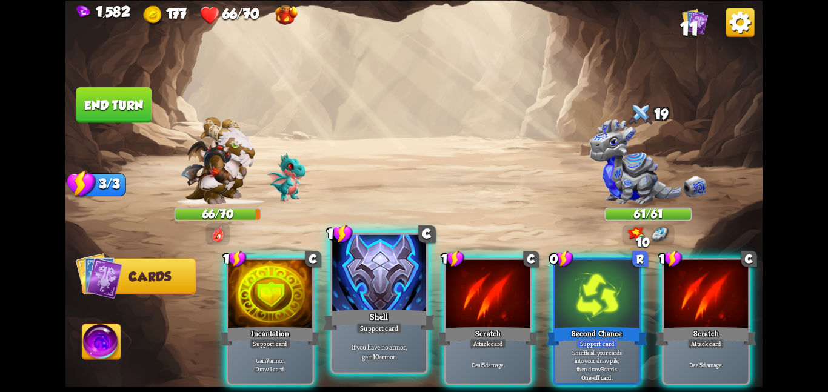
click at [374, 294] on div at bounding box center [379, 274] width 94 height 79
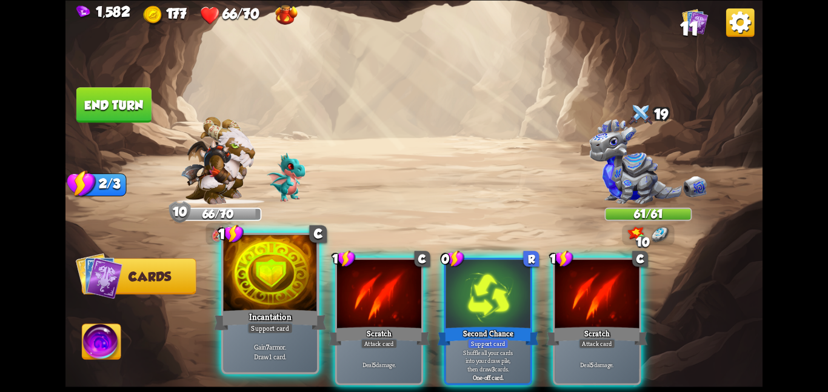
click at [284, 296] on div at bounding box center [270, 274] width 94 height 79
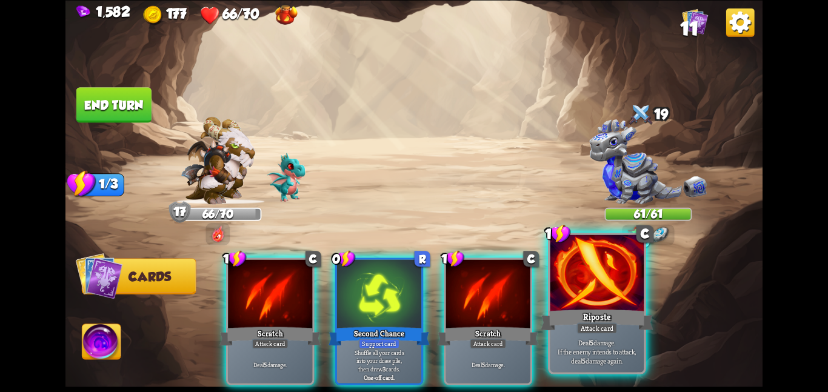
click at [579, 317] on div "Riposte" at bounding box center [597, 319] width 112 height 25
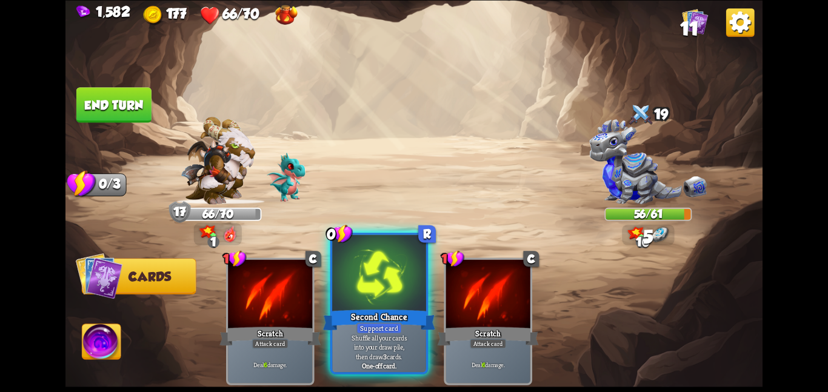
click at [349, 295] on div at bounding box center [379, 274] width 94 height 79
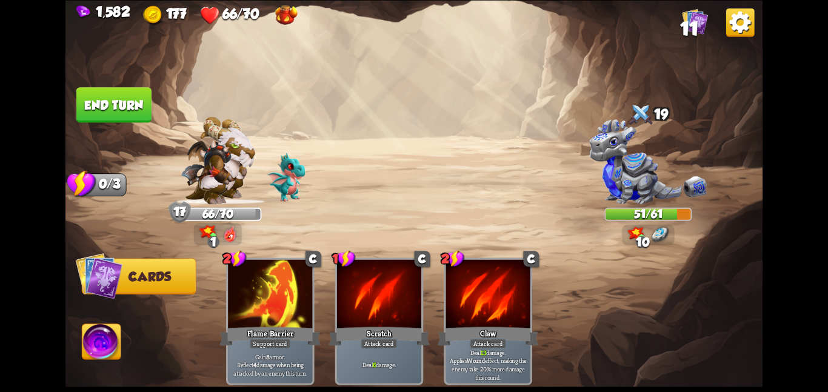
click at [132, 99] on button "End turn" at bounding box center [113, 104] width 75 height 35
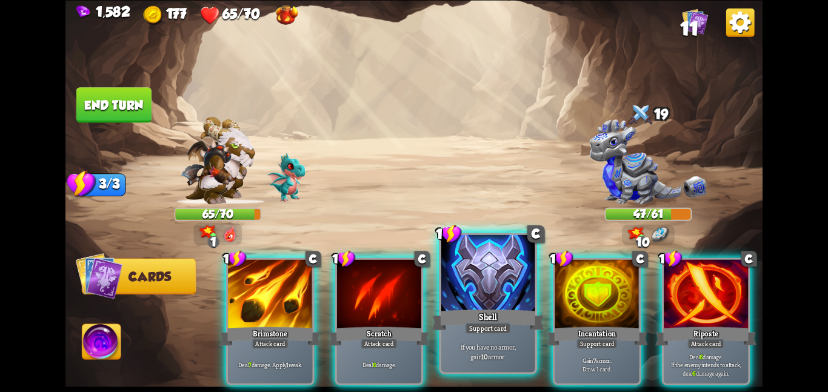
click at [471, 302] on div at bounding box center [488, 274] width 94 height 79
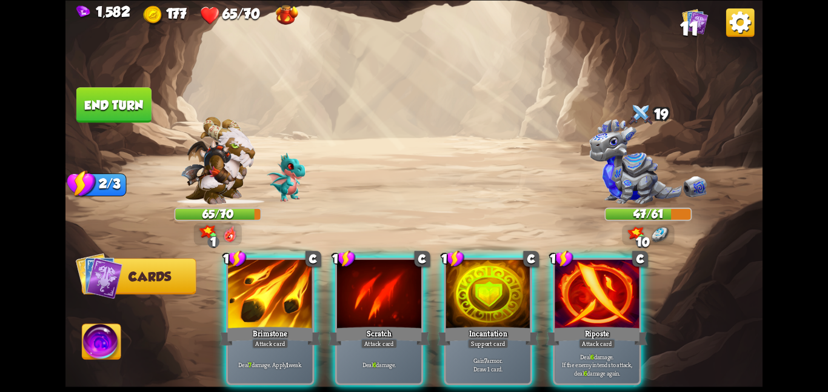
click at [471, 302] on div "1 C Brimstone Attack card Deal 7 damage. Apply 1 weak. 1 C Scratch Attack card …" at bounding box center [484, 305] width 558 height 175
click at [471, 302] on div at bounding box center [488, 295] width 84 height 71
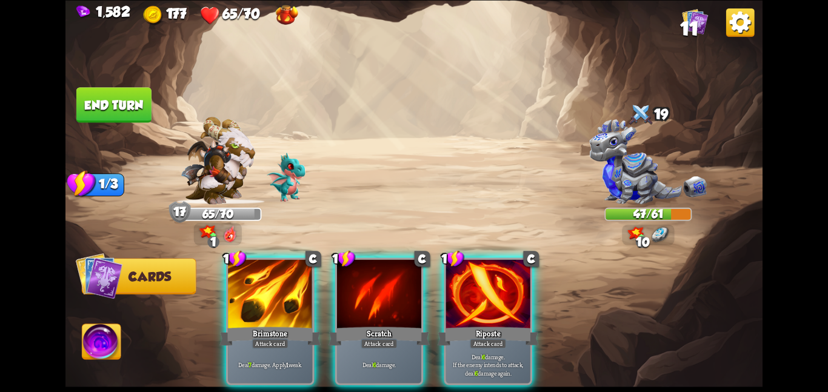
click at [201, 284] on img at bounding box center [413, 196] width 697 height 392
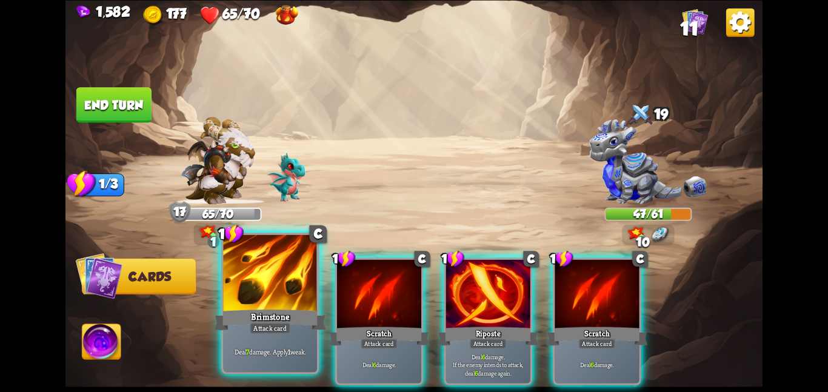
click at [298, 269] on div at bounding box center [270, 274] width 94 height 79
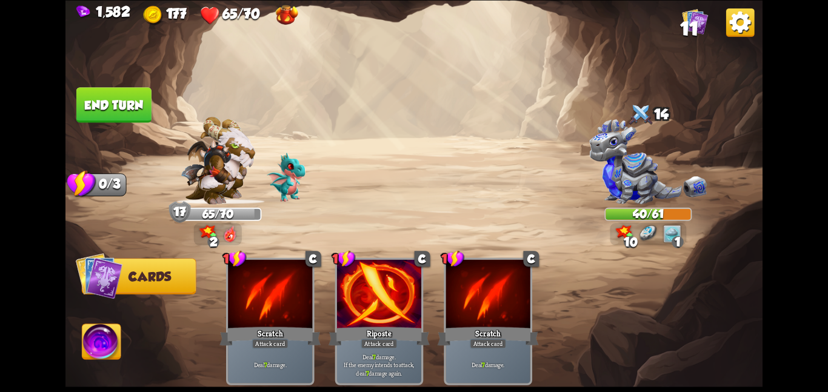
click at [100, 102] on button "End turn" at bounding box center [113, 104] width 75 height 35
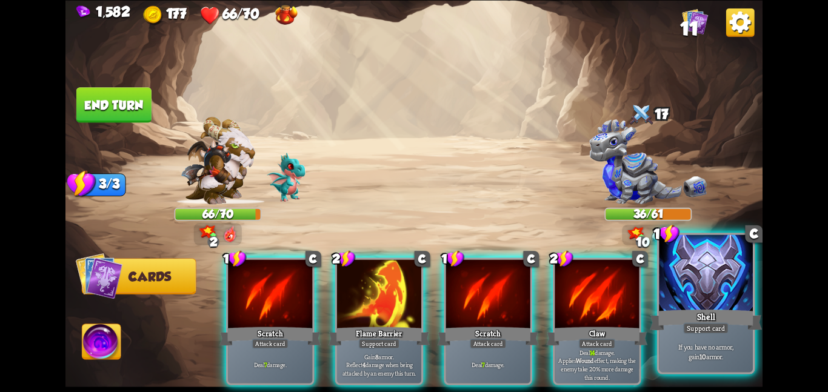
click at [676, 275] on div at bounding box center [706, 274] width 94 height 79
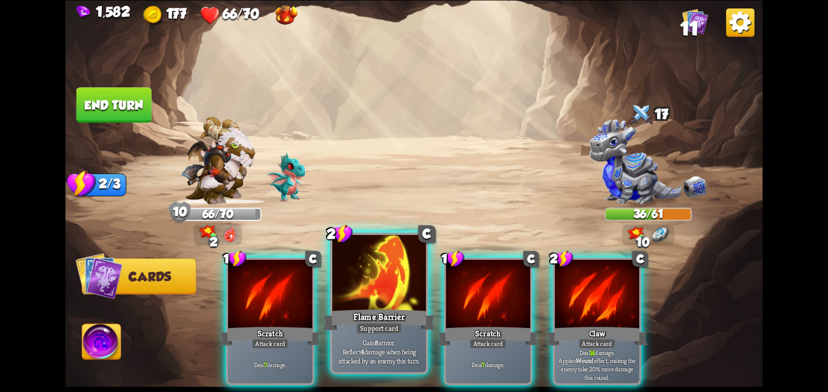
click at [364, 269] on div at bounding box center [379, 274] width 94 height 79
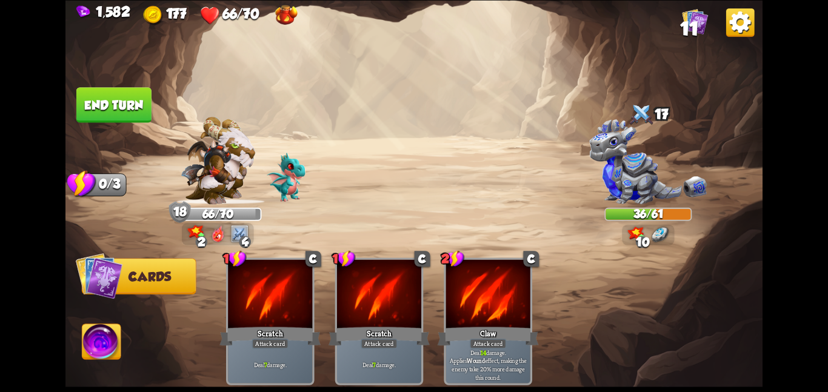
click at [109, 109] on button "End turn" at bounding box center [113, 104] width 75 height 35
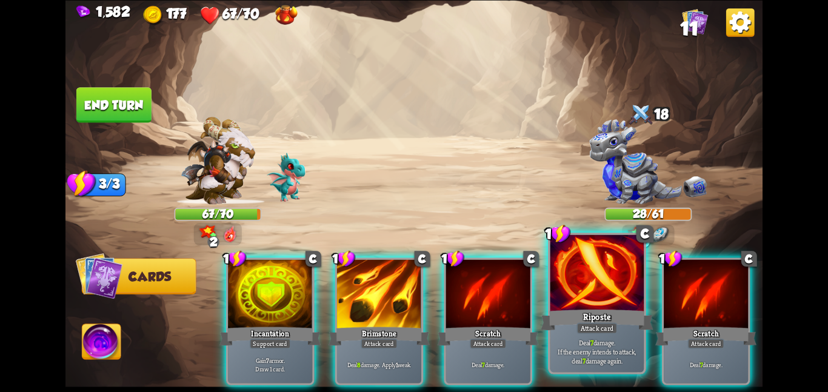
click at [574, 274] on div at bounding box center [598, 274] width 94 height 79
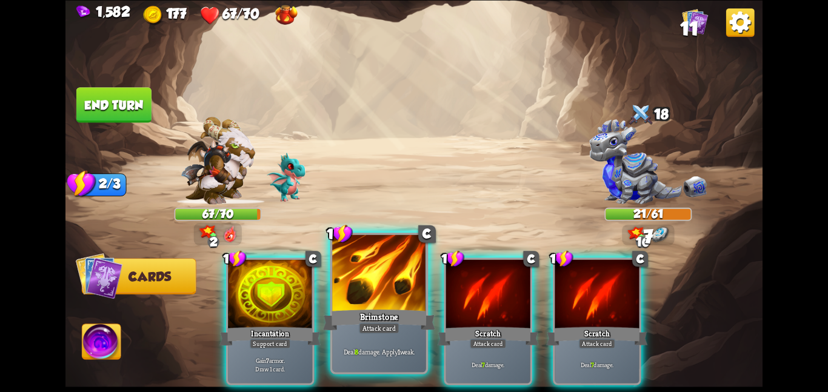
click at [362, 293] on div at bounding box center [379, 274] width 94 height 79
click at [444, 293] on div "1 C Scratch Attack card Deal 7 damage." at bounding box center [488, 321] width 89 height 127
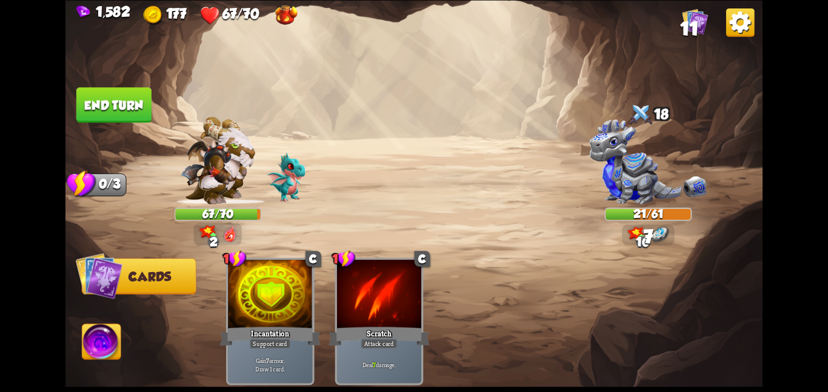
click at [362, 293] on div at bounding box center [379, 295] width 84 height 71
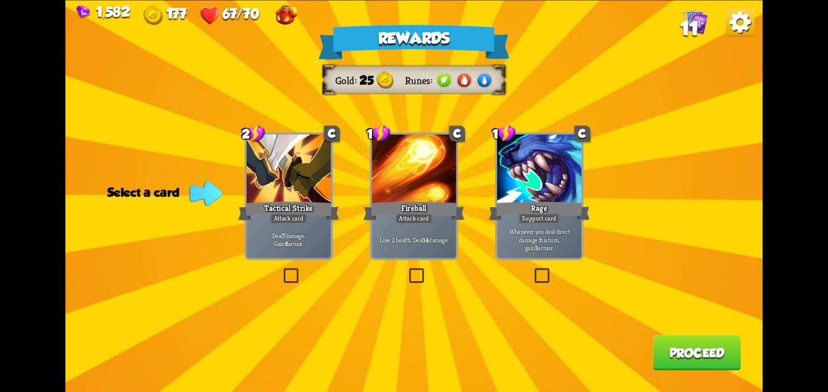
click at [258, 172] on div at bounding box center [289, 170] width 84 height 71
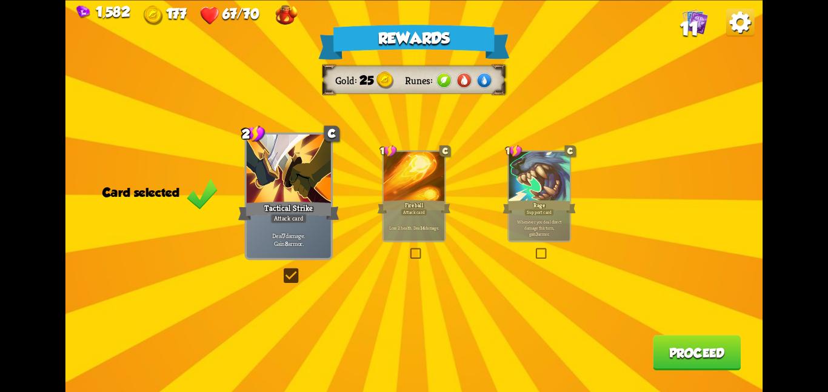
click at [697, 354] on button "Proceed" at bounding box center [697, 352] width 88 height 35
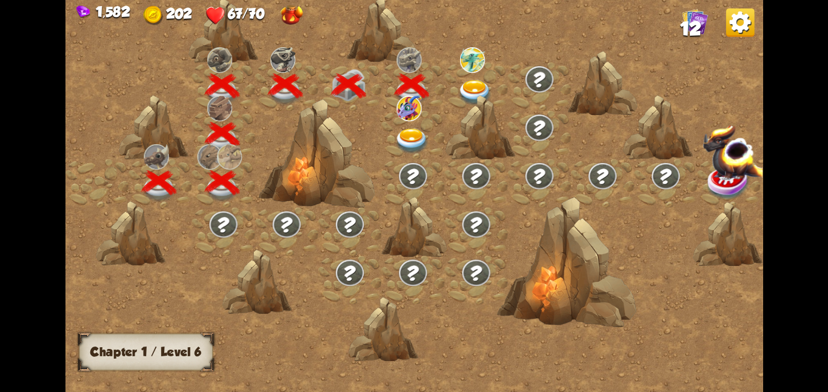
click at [397, 116] on img at bounding box center [409, 107] width 25 height 25
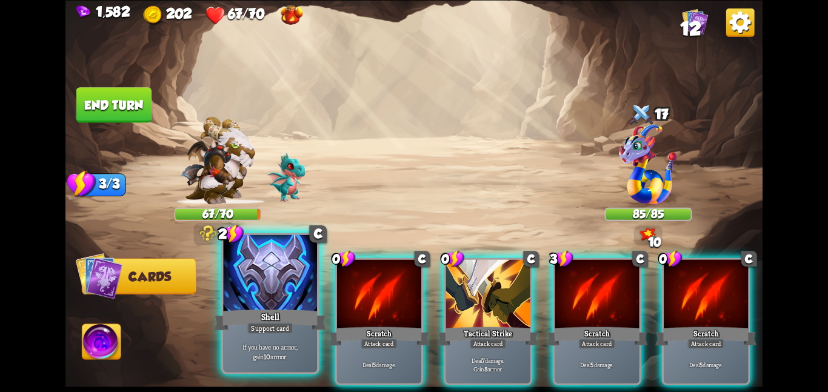
click at [255, 343] on p "If you have no armor, gain 10 armor." at bounding box center [270, 352] width 89 height 19
click at [255, 342] on div "2 C Shell Support card If you have no armor, gain 10 armor. 0 C Scratch Attack …" at bounding box center [484, 305] width 558 height 175
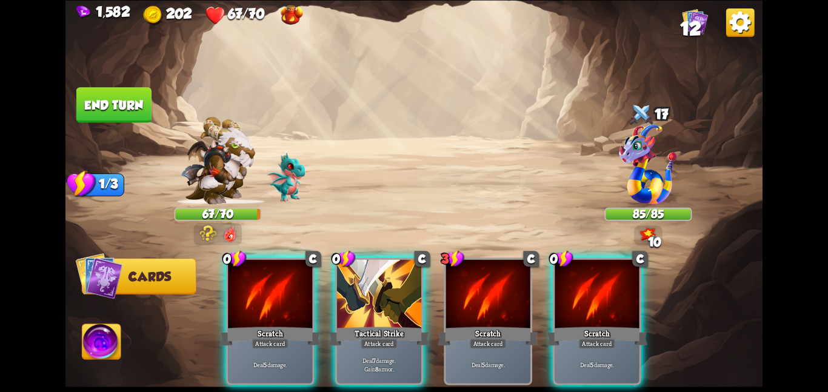
click at [255, 346] on div "Deal 5 damage." at bounding box center [270, 364] width 84 height 37
click at [335, 342] on div "0 C Tactical Strike Attack card Deal 7 damage. Gain 8 armor." at bounding box center [379, 321] width 89 height 127
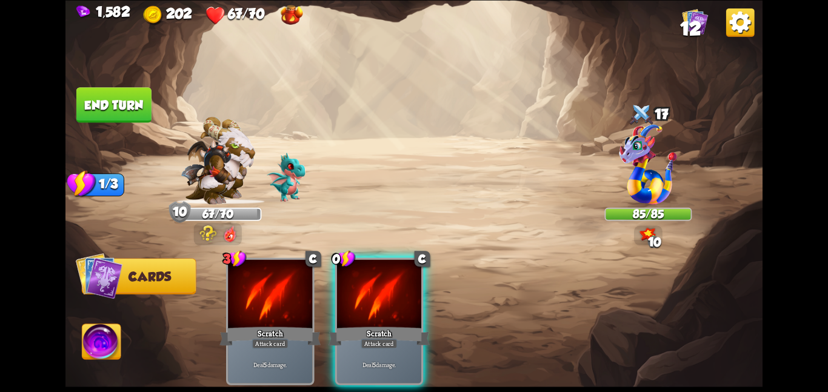
click at [255, 346] on div "Deal 5 damage." at bounding box center [270, 364] width 84 height 37
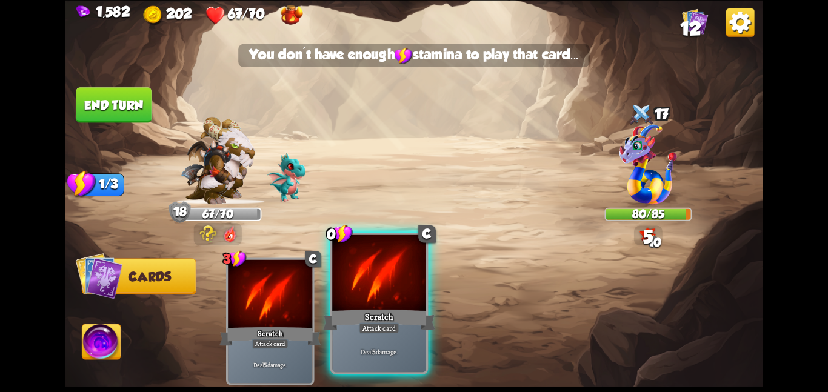
click at [374, 290] on div at bounding box center [379, 274] width 94 height 79
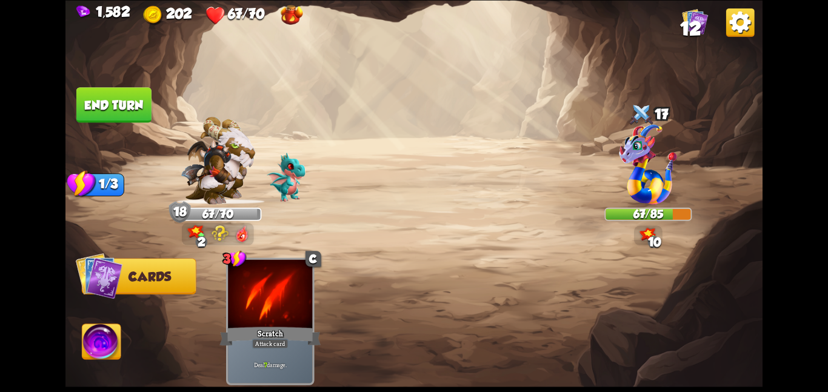
click at [130, 110] on button "End turn" at bounding box center [113, 104] width 75 height 35
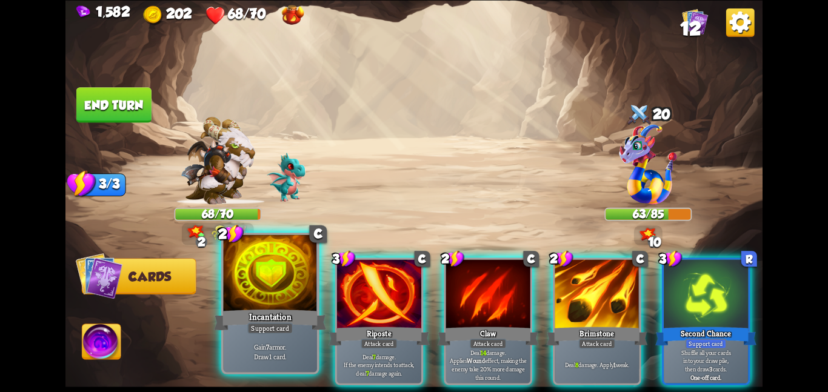
click at [306, 292] on div at bounding box center [270, 274] width 94 height 79
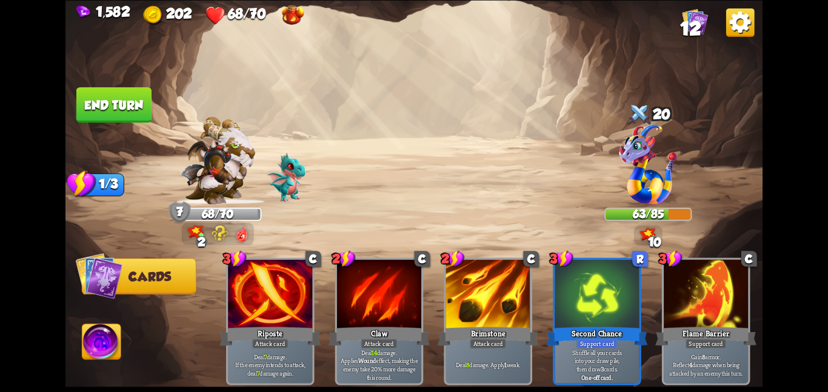
click at [95, 84] on img at bounding box center [413, 196] width 697 height 392
click at [109, 106] on button "End turn" at bounding box center [113, 104] width 75 height 35
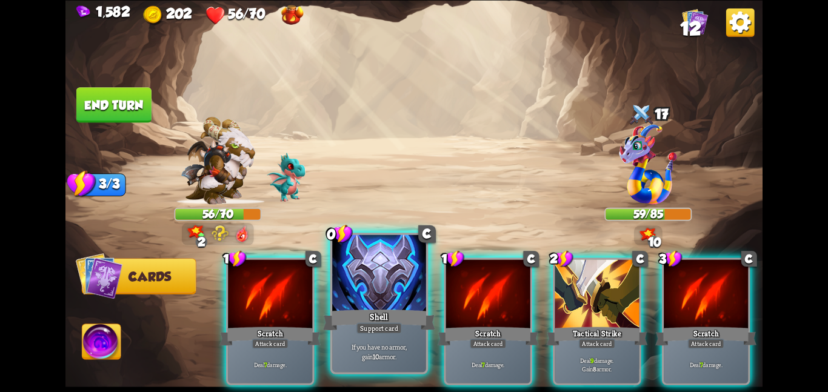
click at [372, 280] on div at bounding box center [379, 274] width 94 height 79
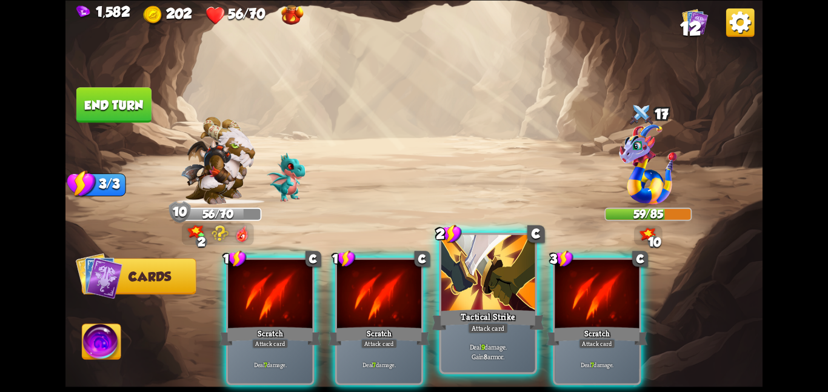
click at [452, 272] on div at bounding box center [488, 274] width 94 height 79
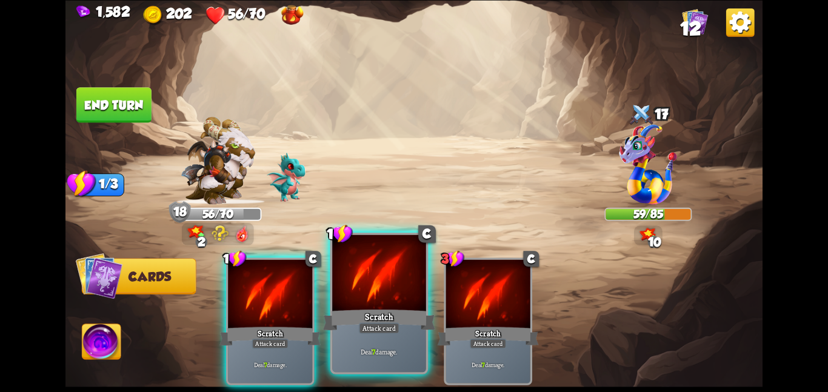
click at [381, 317] on div "Scratch" at bounding box center [379, 319] width 112 height 25
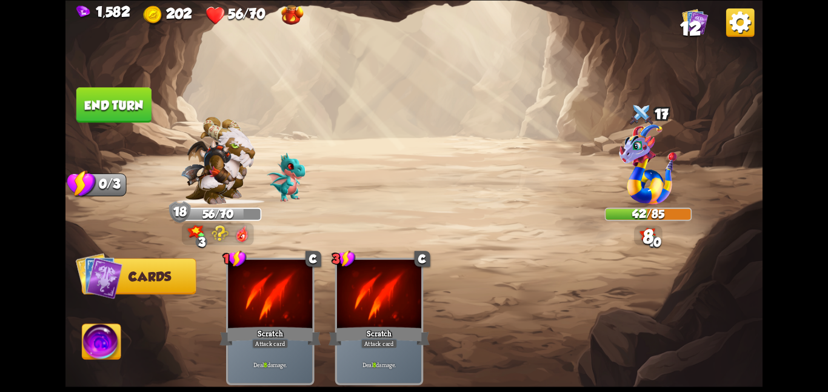
click at [116, 97] on button "End turn" at bounding box center [113, 104] width 75 height 35
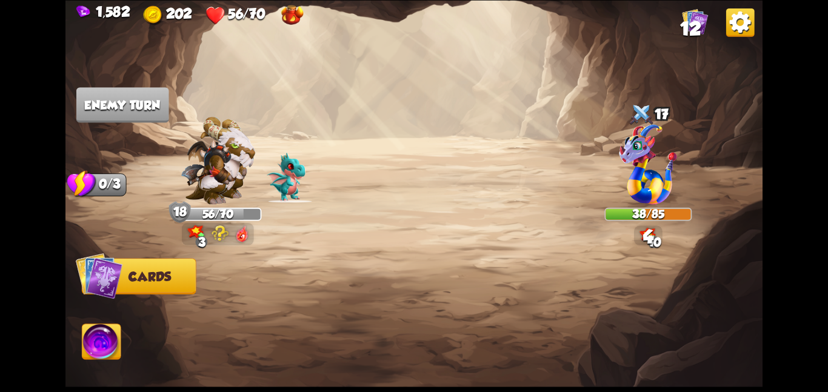
click at [352, 82] on img at bounding box center [413, 196] width 697 height 392
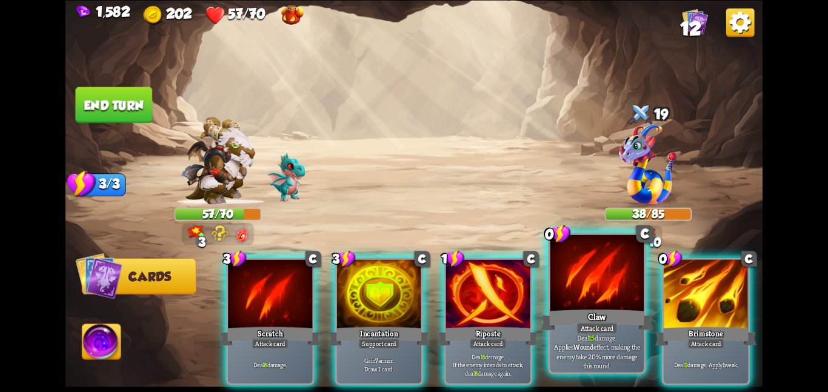
click at [617, 317] on div "Claw" at bounding box center [597, 319] width 112 height 25
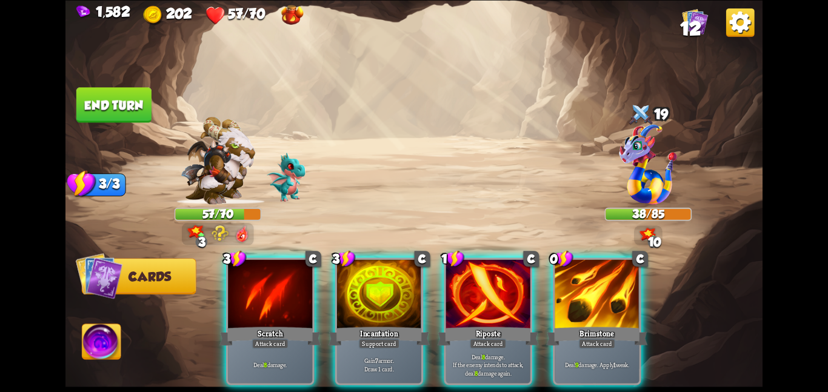
click at [617, 325] on div "Brimstone" at bounding box center [596, 336] width 101 height 22
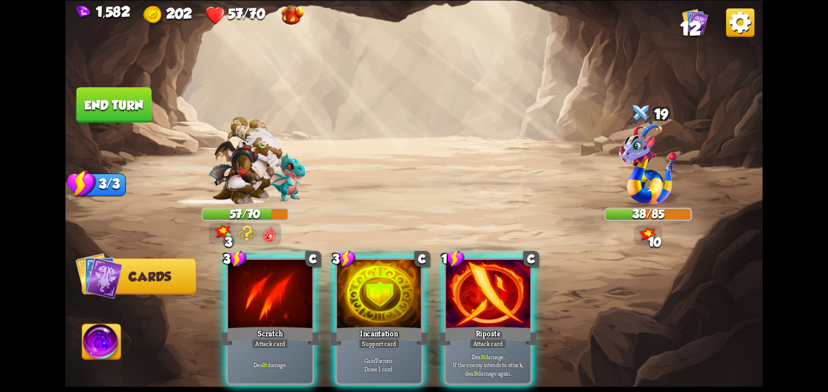
click at [617, 317] on div "3 C Scratch Attack card Deal 8 damage. 3 C Incantation Support card Gain 7 armo…" at bounding box center [484, 305] width 558 height 175
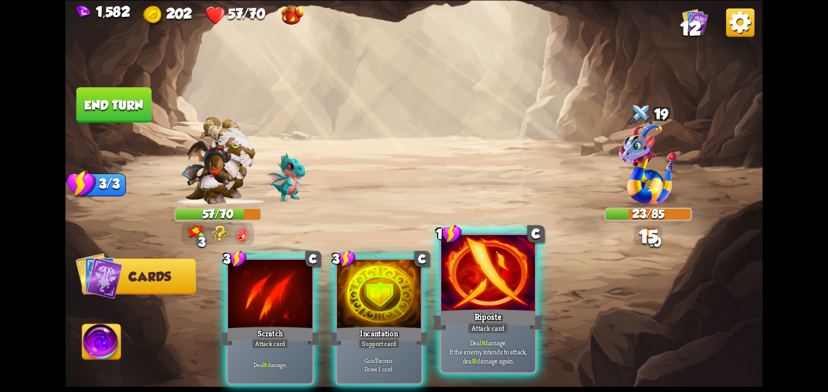
click at [500, 297] on div at bounding box center [488, 274] width 94 height 79
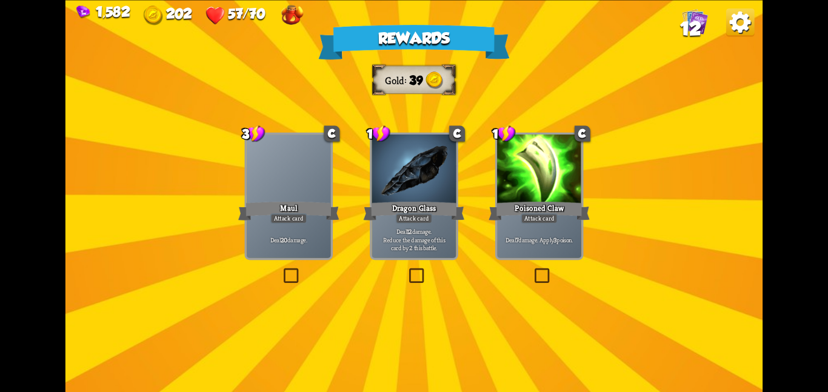
click at [310, 175] on div at bounding box center [289, 170] width 84 height 71
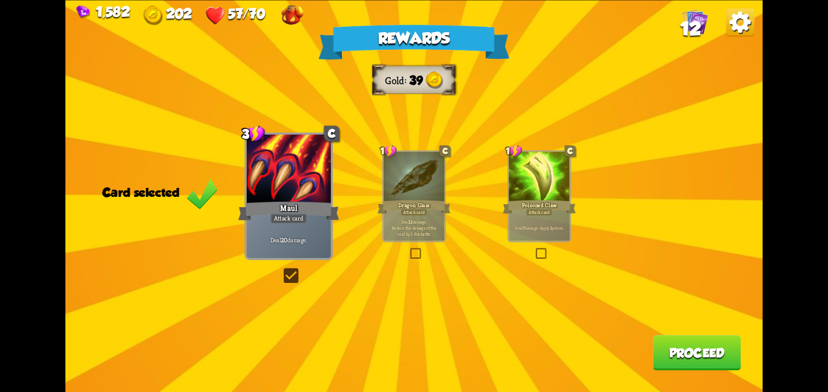
click at [694, 358] on button "Proceed" at bounding box center [697, 352] width 88 height 35
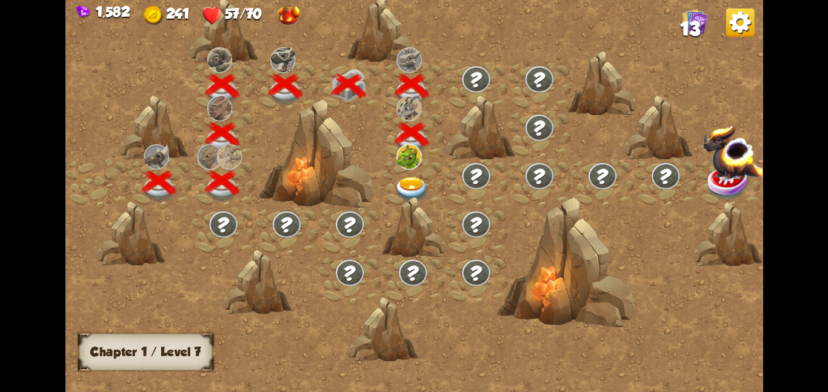
click at [404, 167] on img at bounding box center [409, 156] width 25 height 25
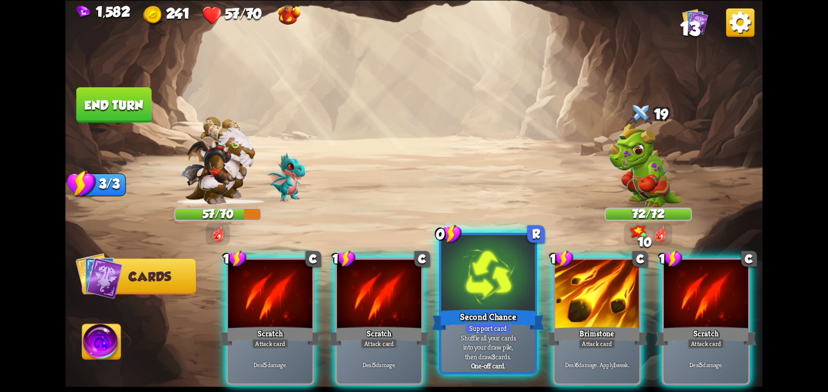
click at [517, 302] on div at bounding box center [488, 274] width 94 height 79
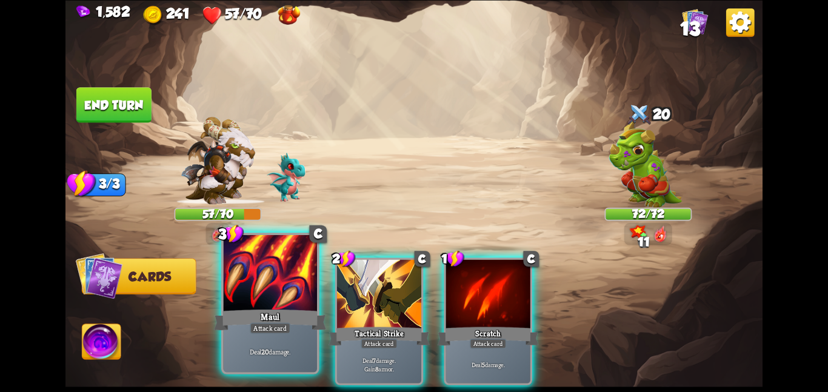
click at [265, 292] on div at bounding box center [270, 274] width 94 height 79
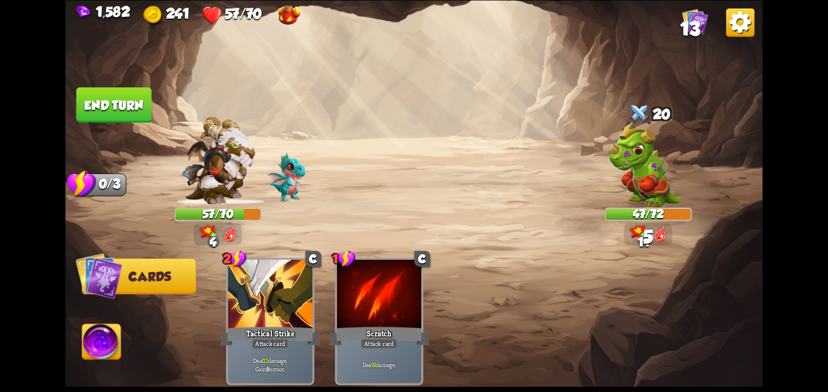
click at [142, 102] on button "End turn" at bounding box center [113, 104] width 75 height 35
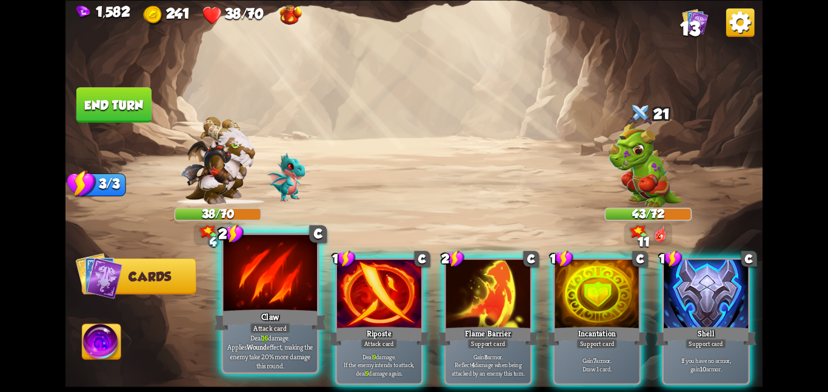
click at [264, 302] on div at bounding box center [270, 274] width 94 height 79
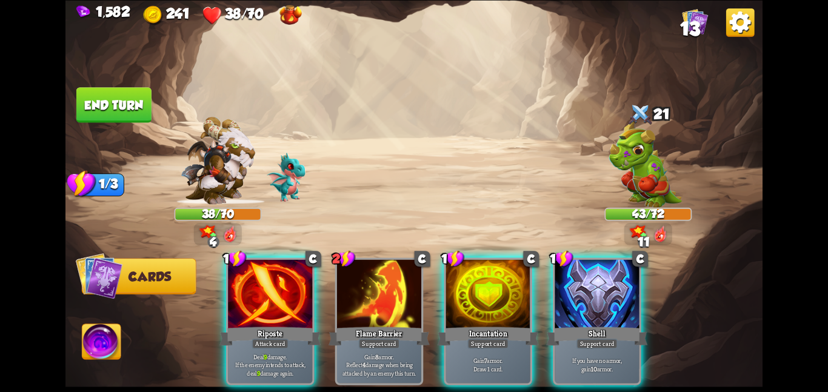
click at [264, 302] on div at bounding box center [270, 295] width 84 height 71
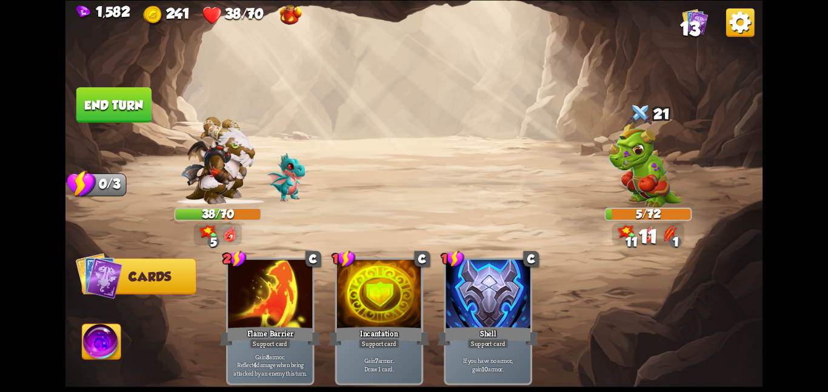
click at [113, 91] on button "End turn" at bounding box center [113, 104] width 75 height 35
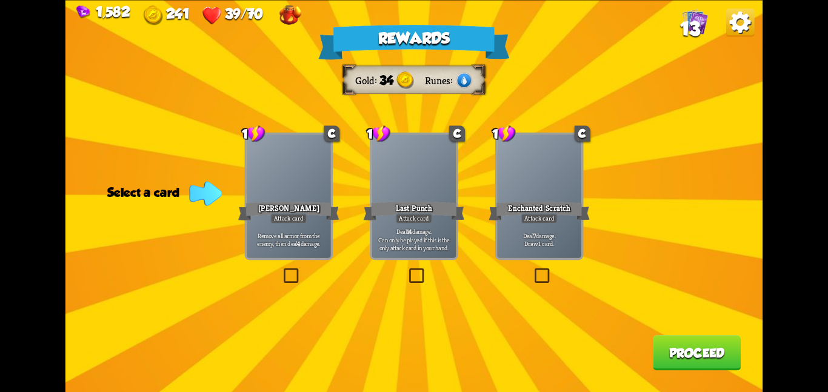
click at [522, 189] on div at bounding box center [539, 170] width 84 height 71
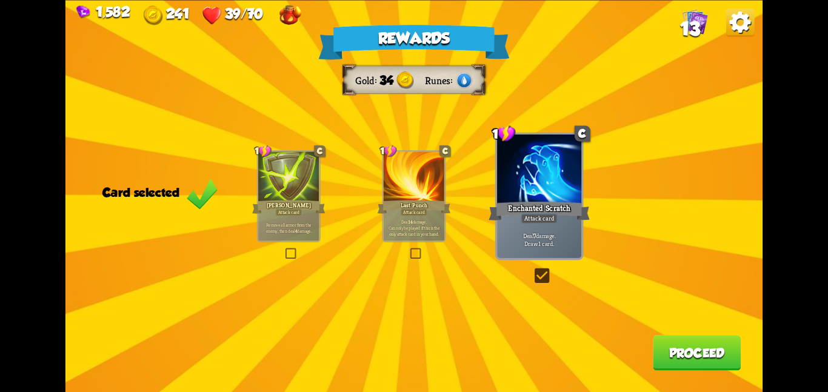
click at [705, 351] on button "Proceed" at bounding box center [697, 352] width 88 height 35
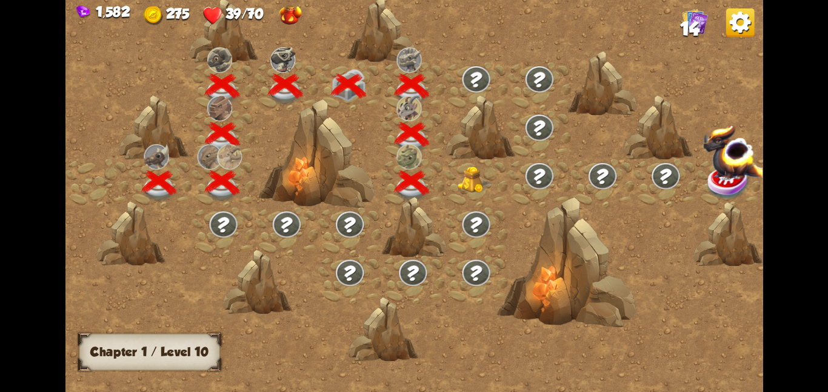
click at [454, 176] on div at bounding box center [475, 183] width 63 height 49
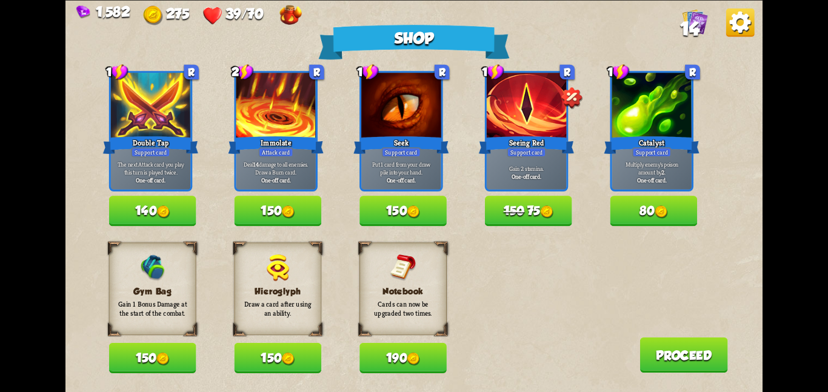
click at [117, 346] on button "150" at bounding box center [152, 358] width 87 height 30
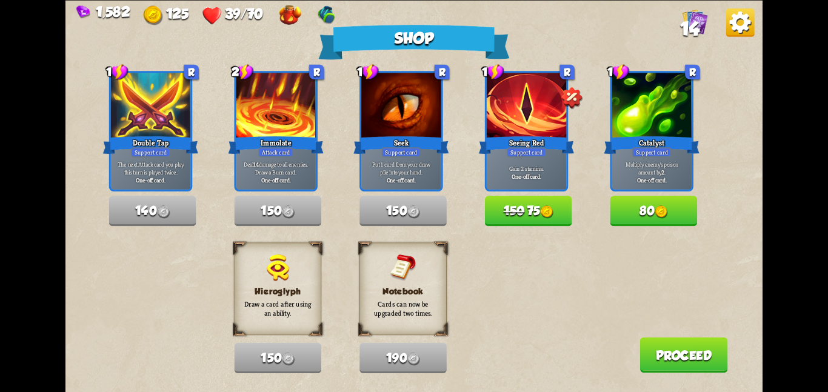
click at [673, 353] on button "Proceed" at bounding box center [684, 354] width 88 height 35
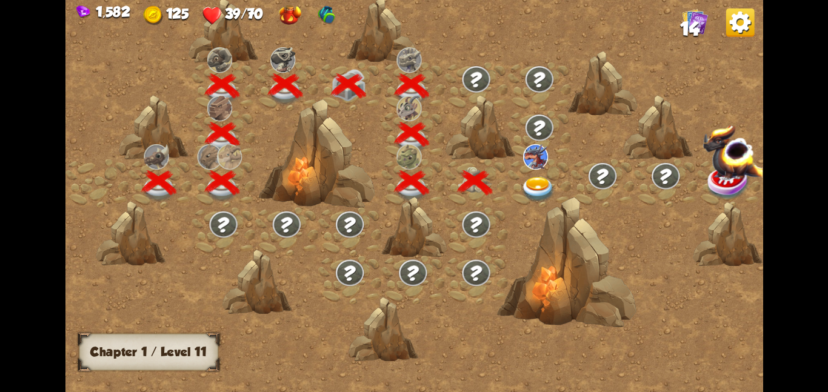
scroll to position [0, 184]
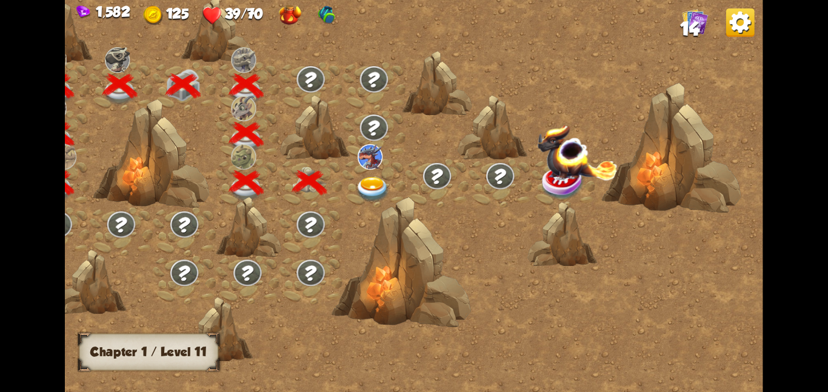
click at [388, 189] on img at bounding box center [372, 188] width 35 height 25
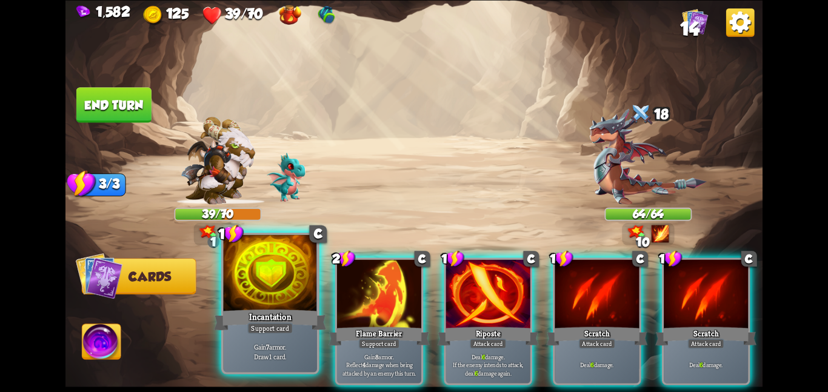
click at [304, 314] on div "Incantation" at bounding box center [270, 319] width 112 height 25
click at [329, 325] on div "Flame Barrier" at bounding box center [379, 336] width 101 height 22
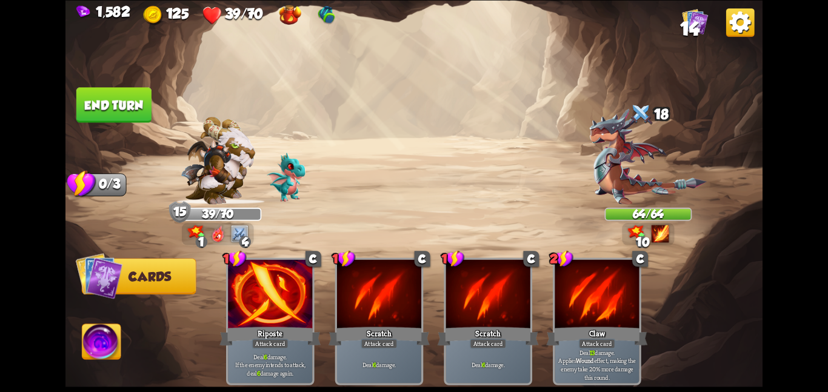
click at [117, 84] on img at bounding box center [413, 196] width 697 height 392
click at [128, 102] on button "End turn" at bounding box center [113, 104] width 75 height 35
